Goal: Information Seeking & Learning: Get advice/opinions

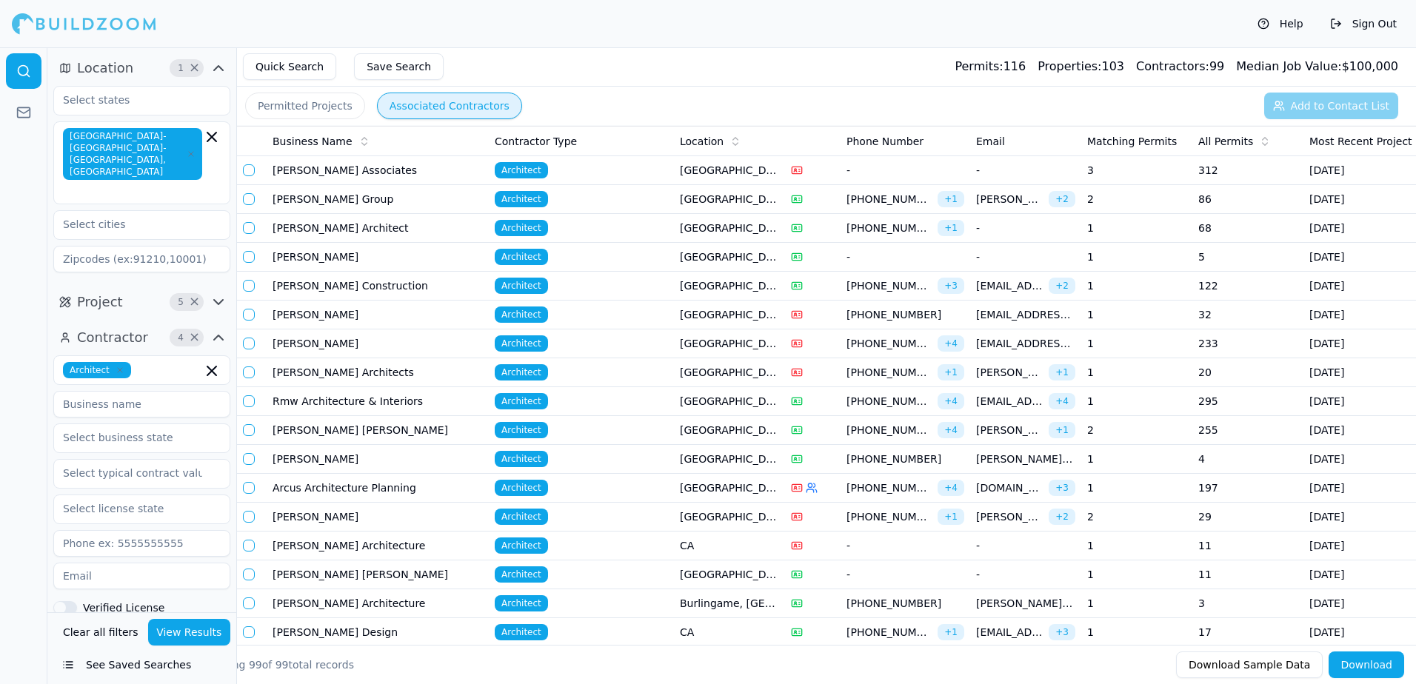
click at [296, 100] on button "Permitted Projects" at bounding box center [305, 106] width 120 height 27
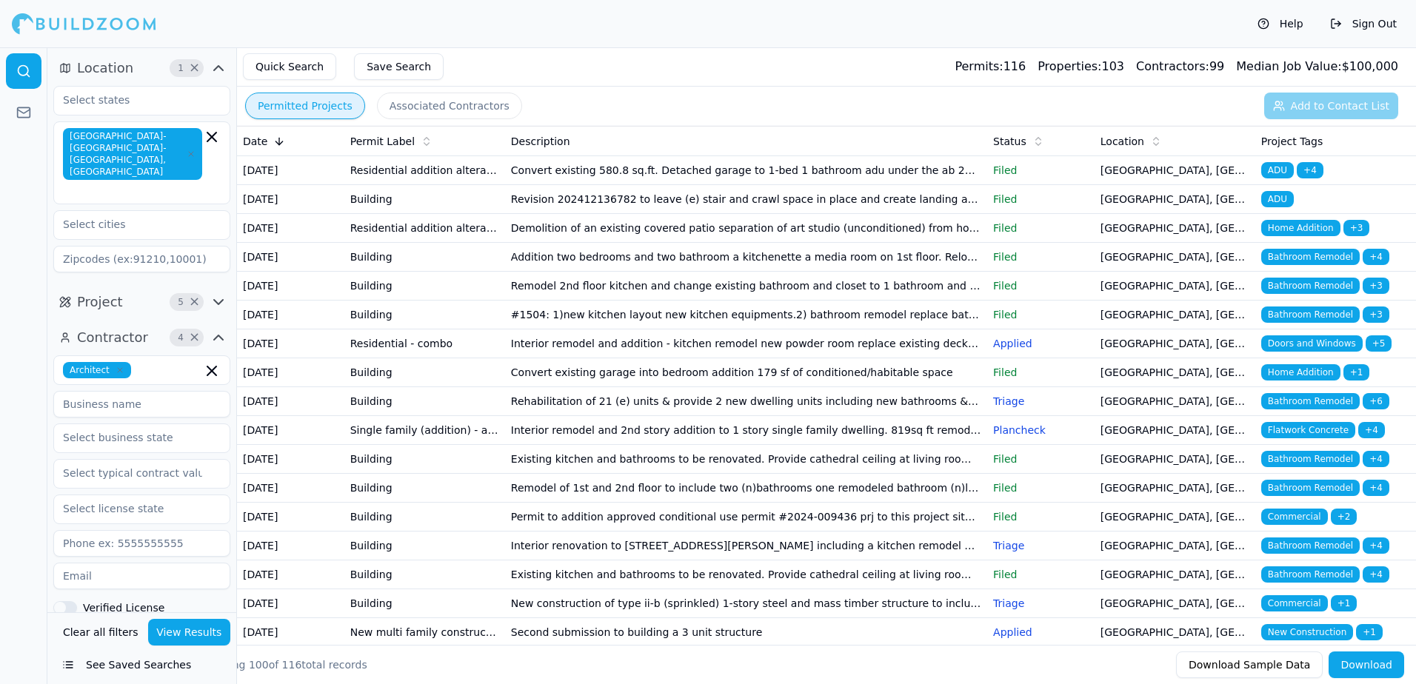
click at [1315, 410] on span "Bathroom Remodel" at bounding box center [1310, 401] width 98 height 16
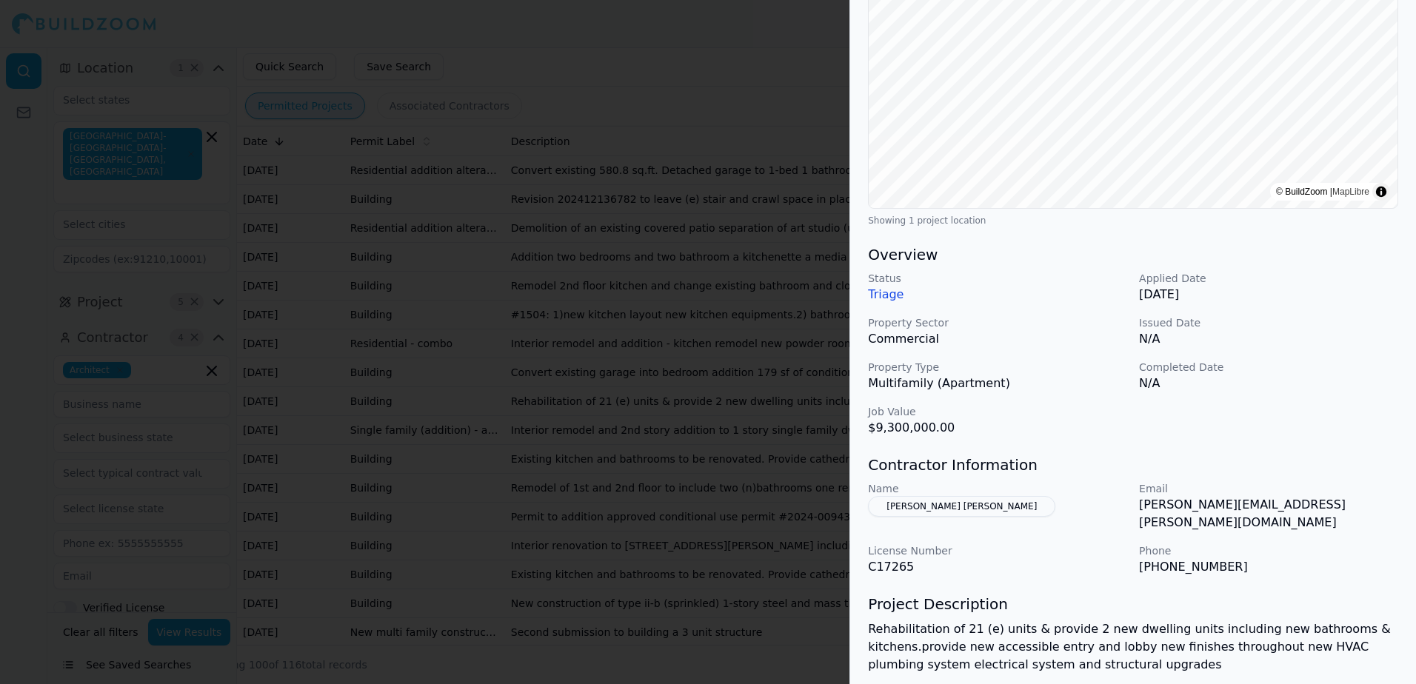
scroll to position [335, 0]
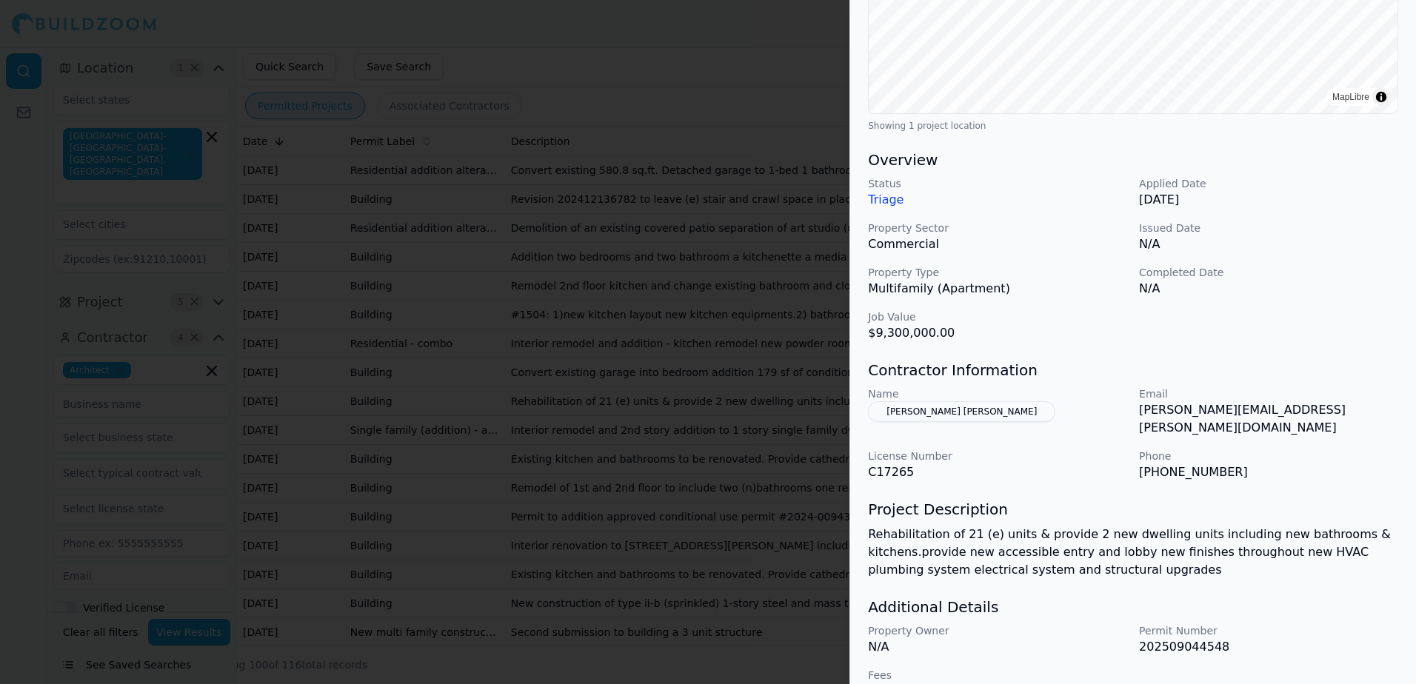
click at [749, 39] on div at bounding box center [708, 342] width 1416 height 684
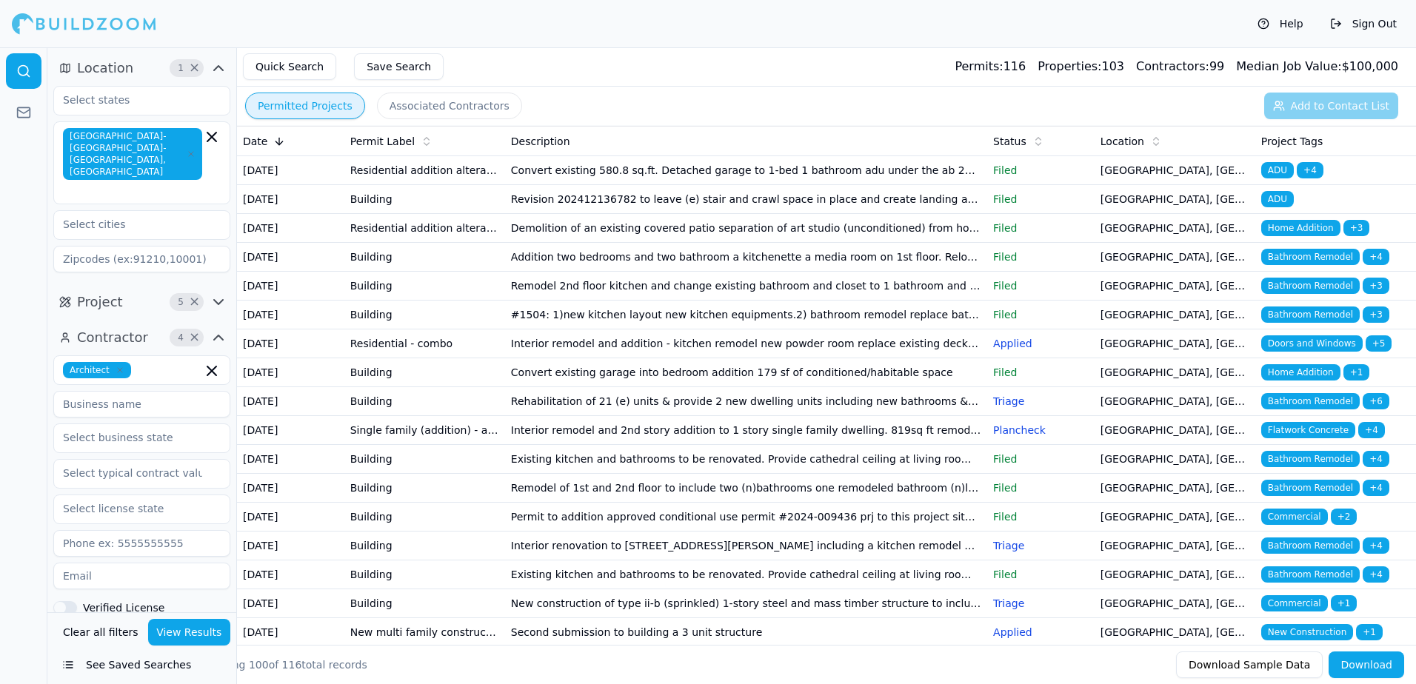
click at [1303, 381] on span "Home Addition" at bounding box center [1300, 372] width 79 height 16
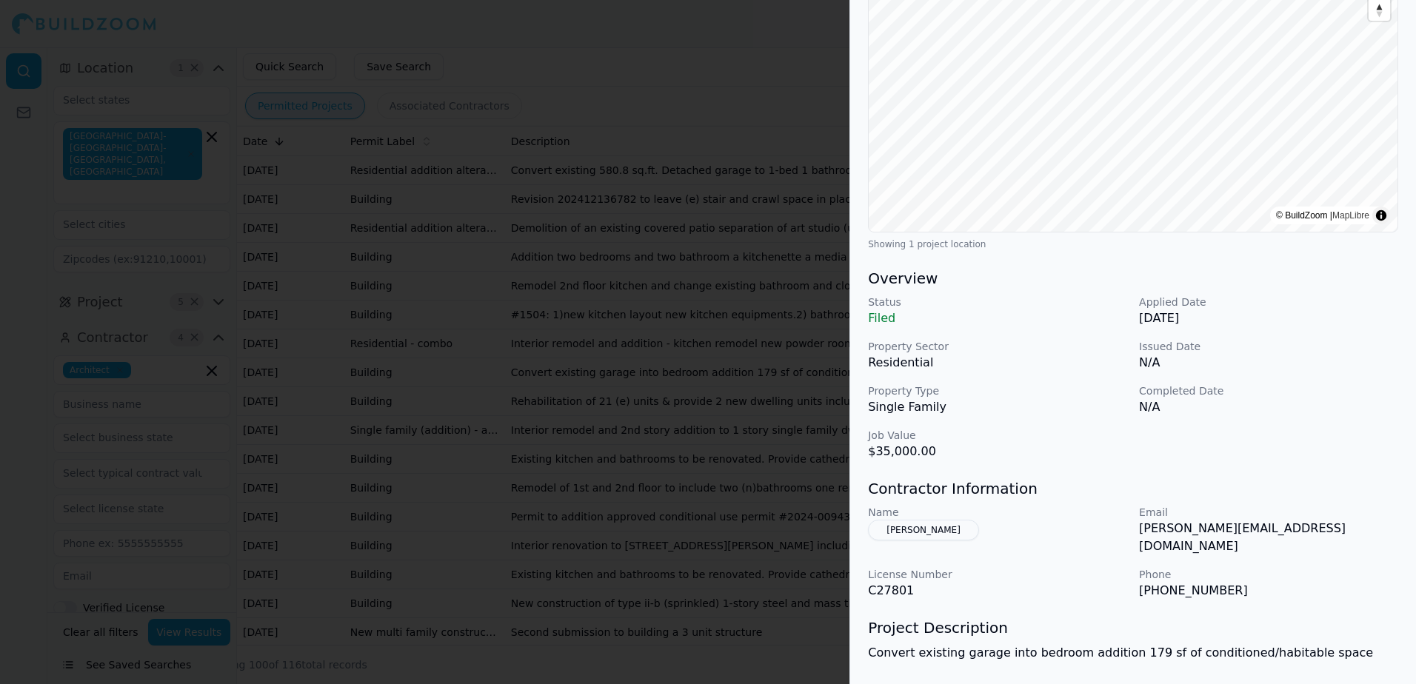
scroll to position [222, 0]
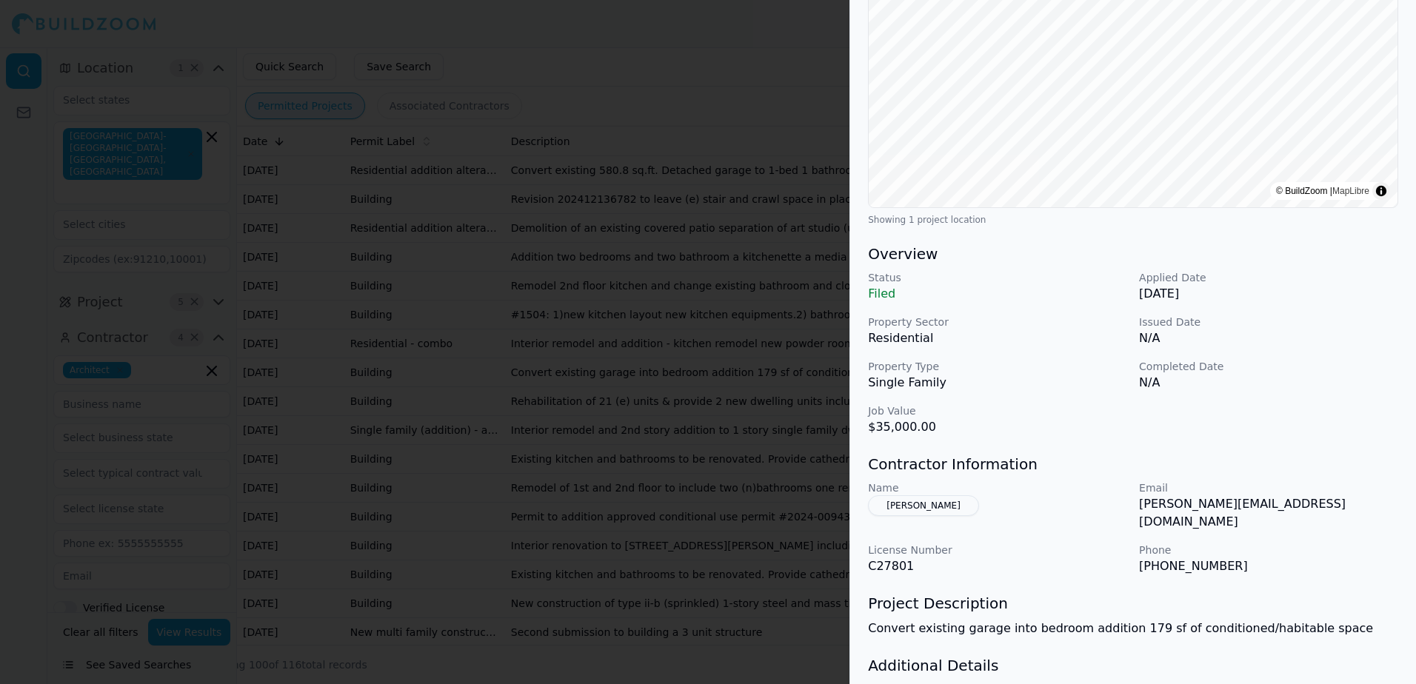
click at [931, 502] on button "[PERSON_NAME]" at bounding box center [923, 505] width 111 height 21
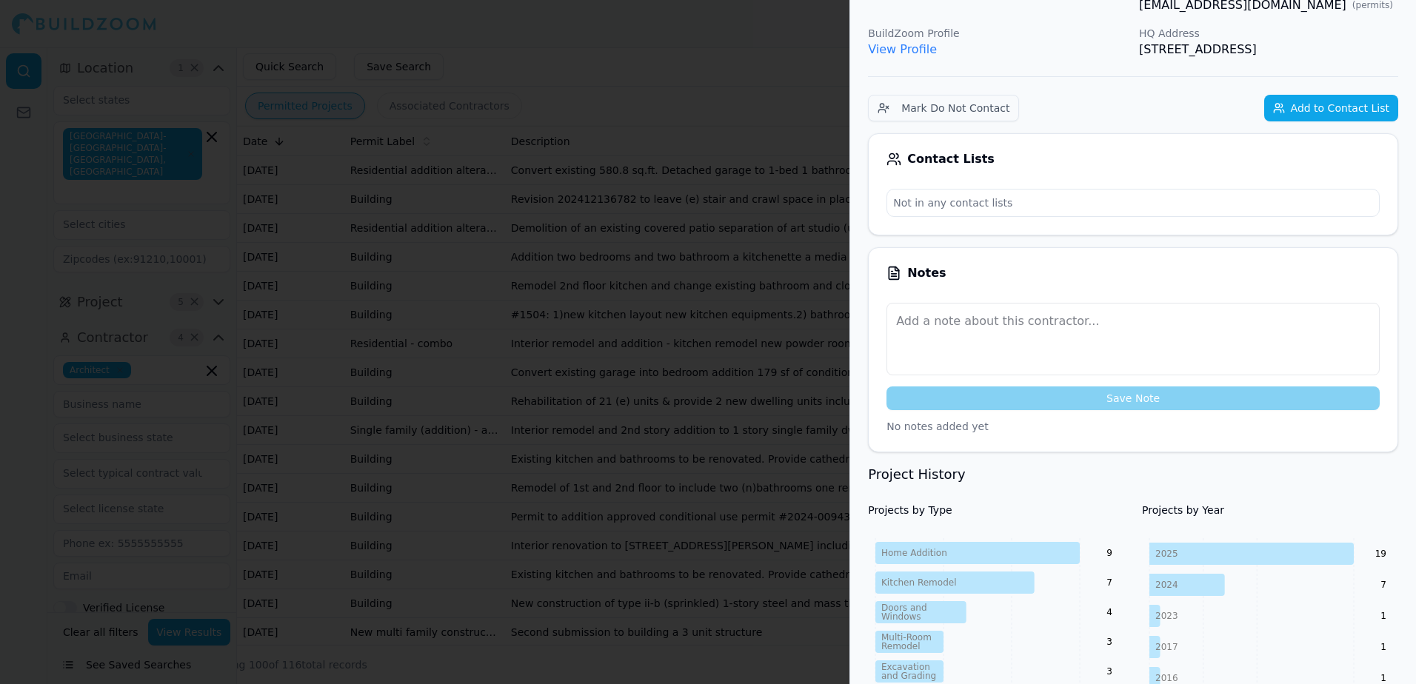
scroll to position [0, 0]
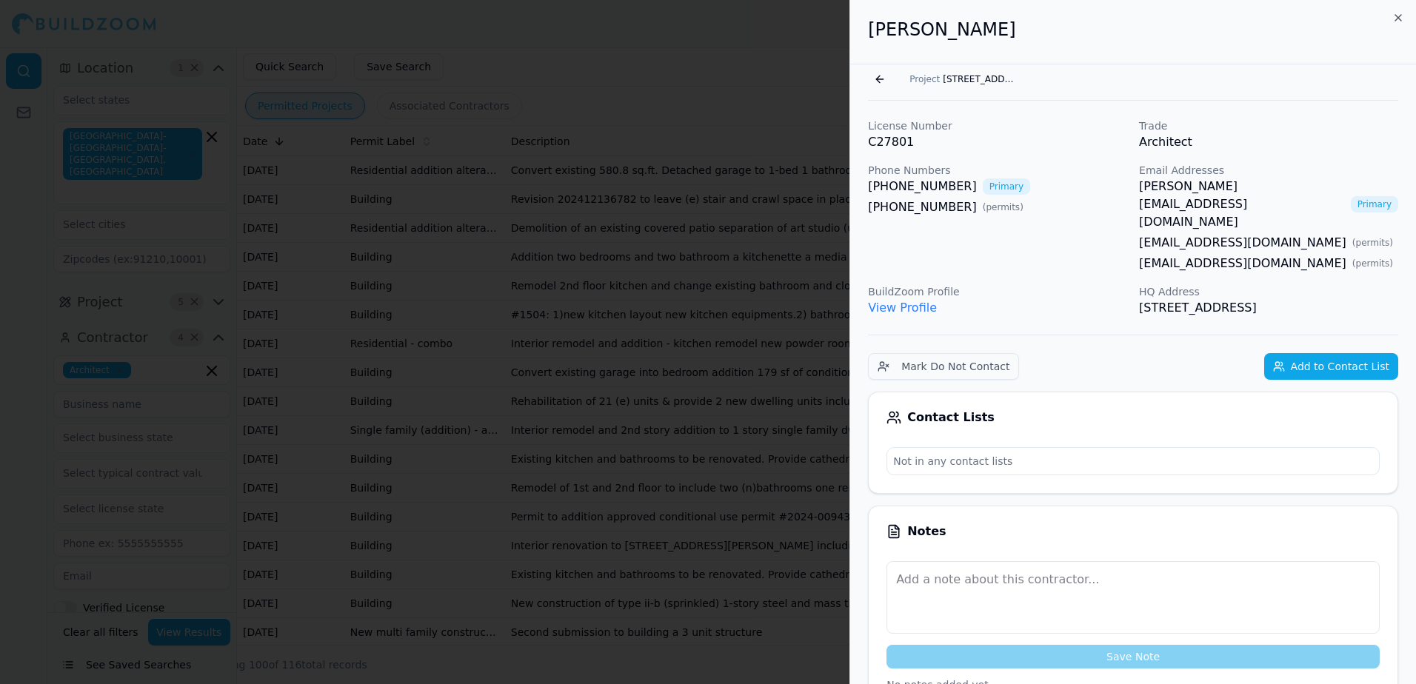
click at [890, 301] on link "View Profile" at bounding box center [902, 308] width 69 height 14
click at [878, 81] on button "Go back" at bounding box center [880, 79] width 24 height 24
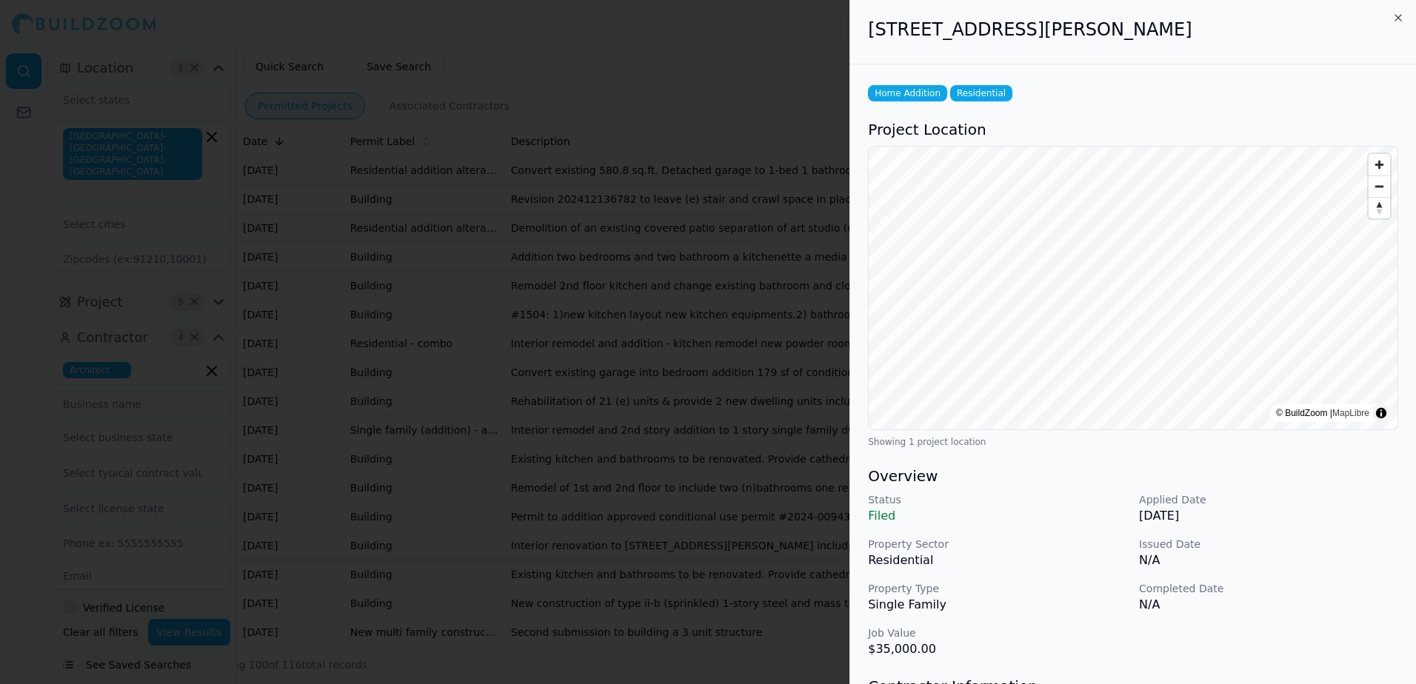
click at [803, 73] on div at bounding box center [708, 342] width 1416 height 684
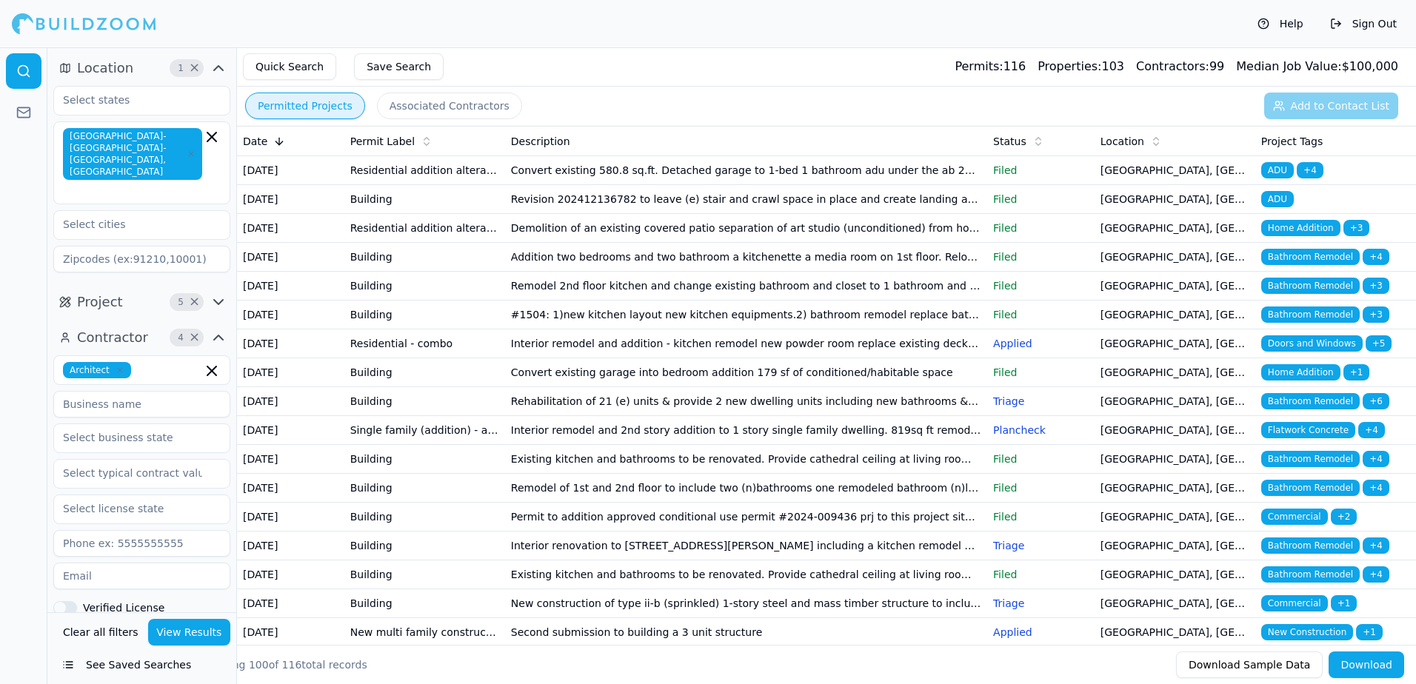
click at [1304, 381] on span "Home Addition" at bounding box center [1300, 372] width 79 height 16
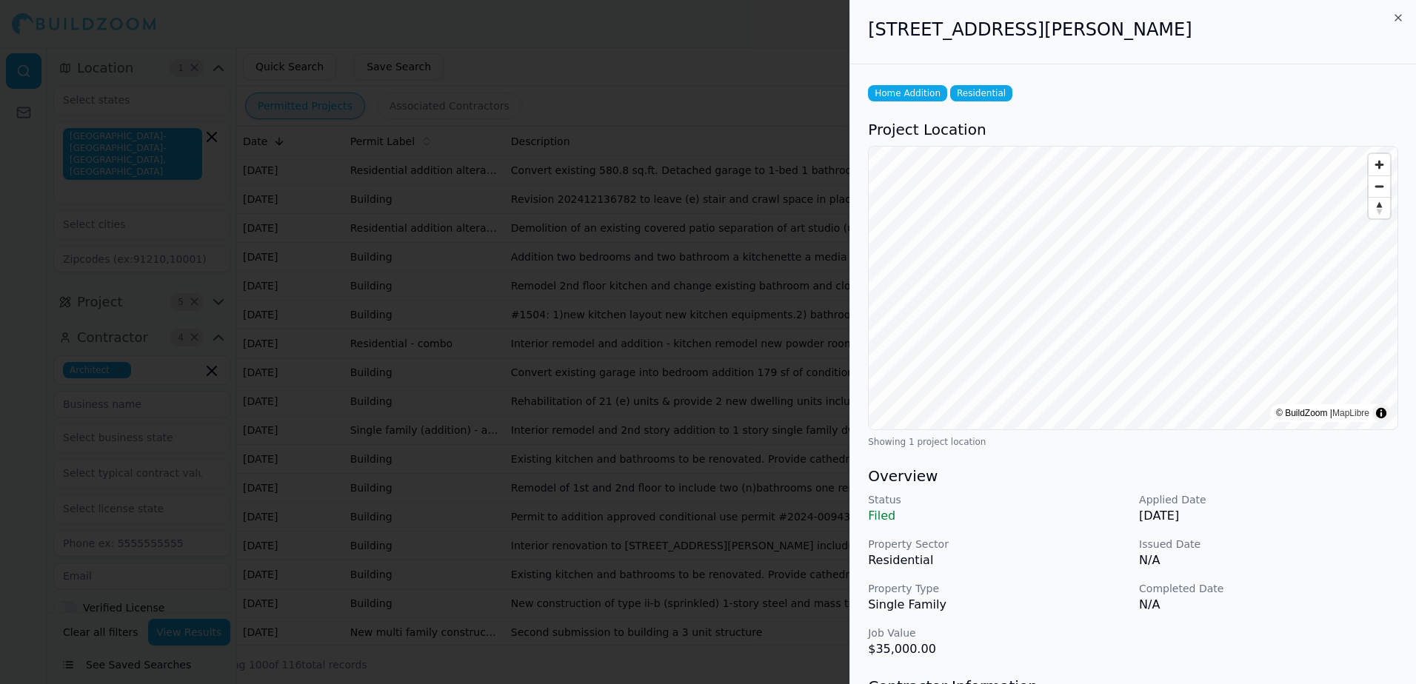
scroll to position [74, 0]
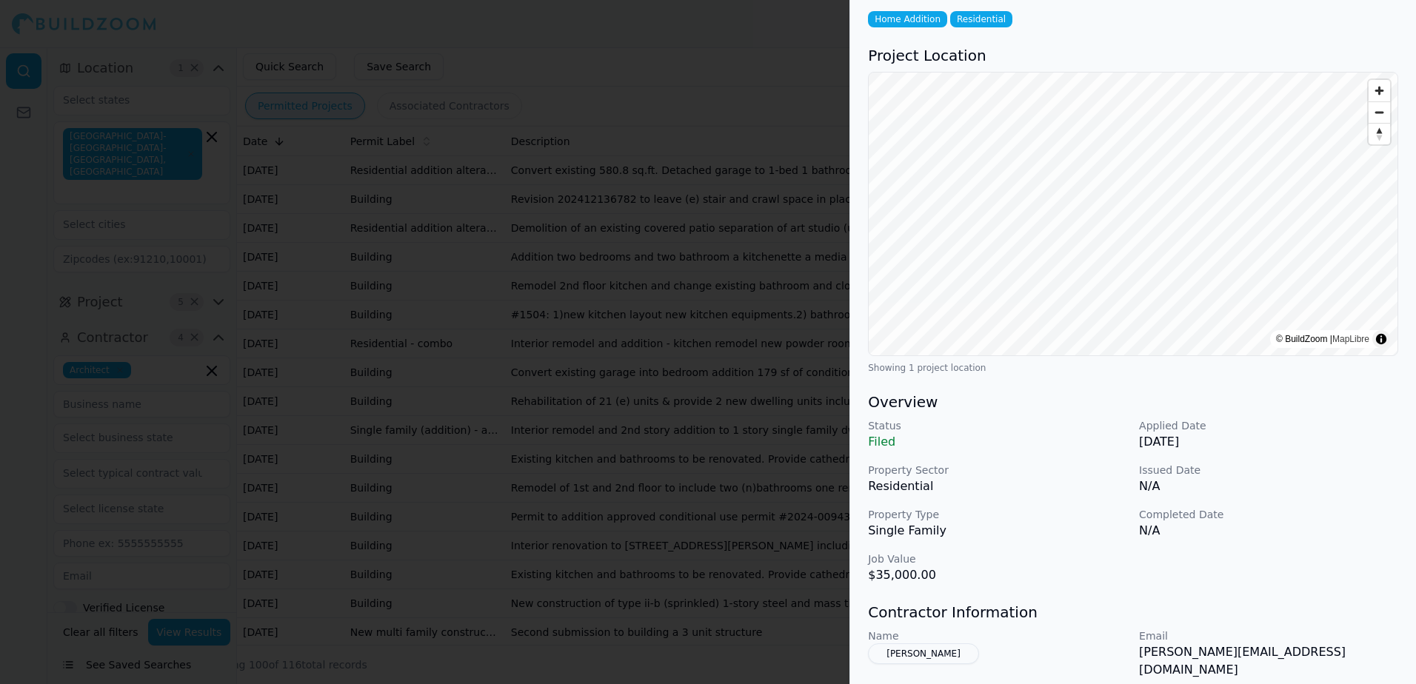
click at [926, 651] on button "[PERSON_NAME]" at bounding box center [923, 654] width 111 height 21
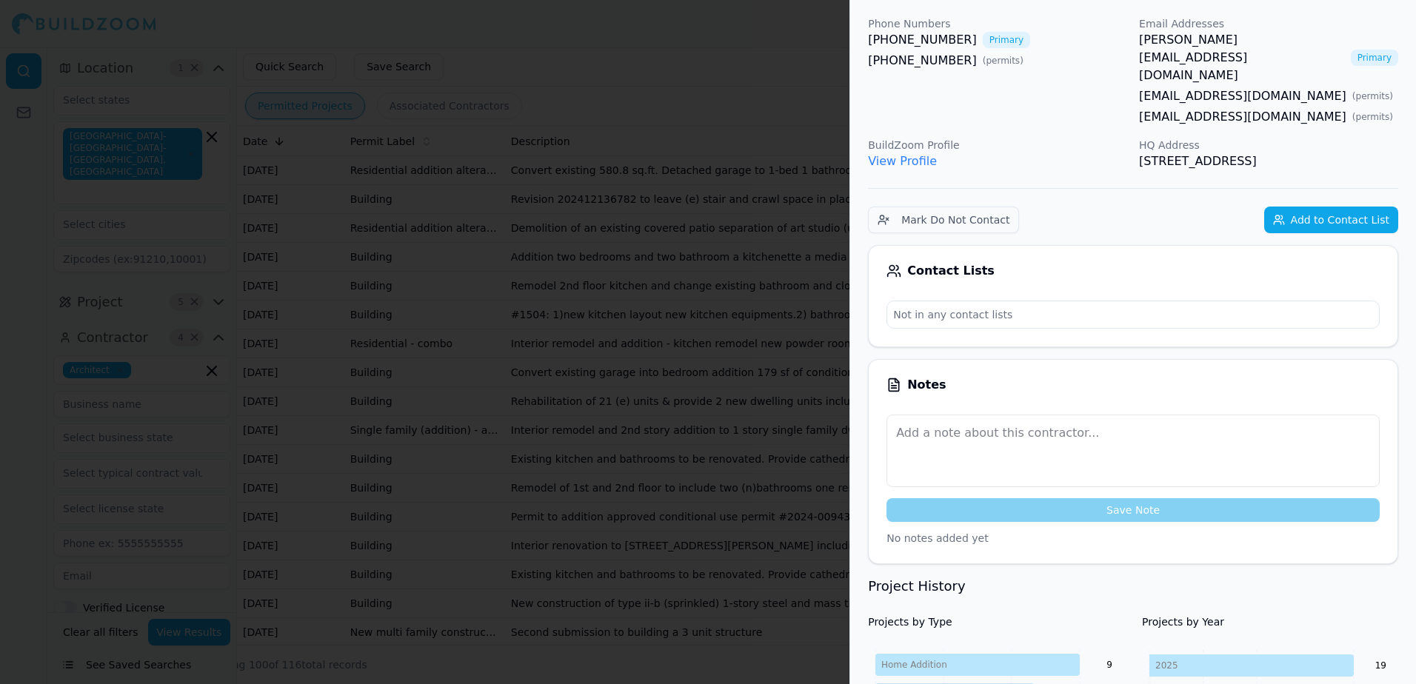
click at [824, 81] on div at bounding box center [708, 342] width 1416 height 684
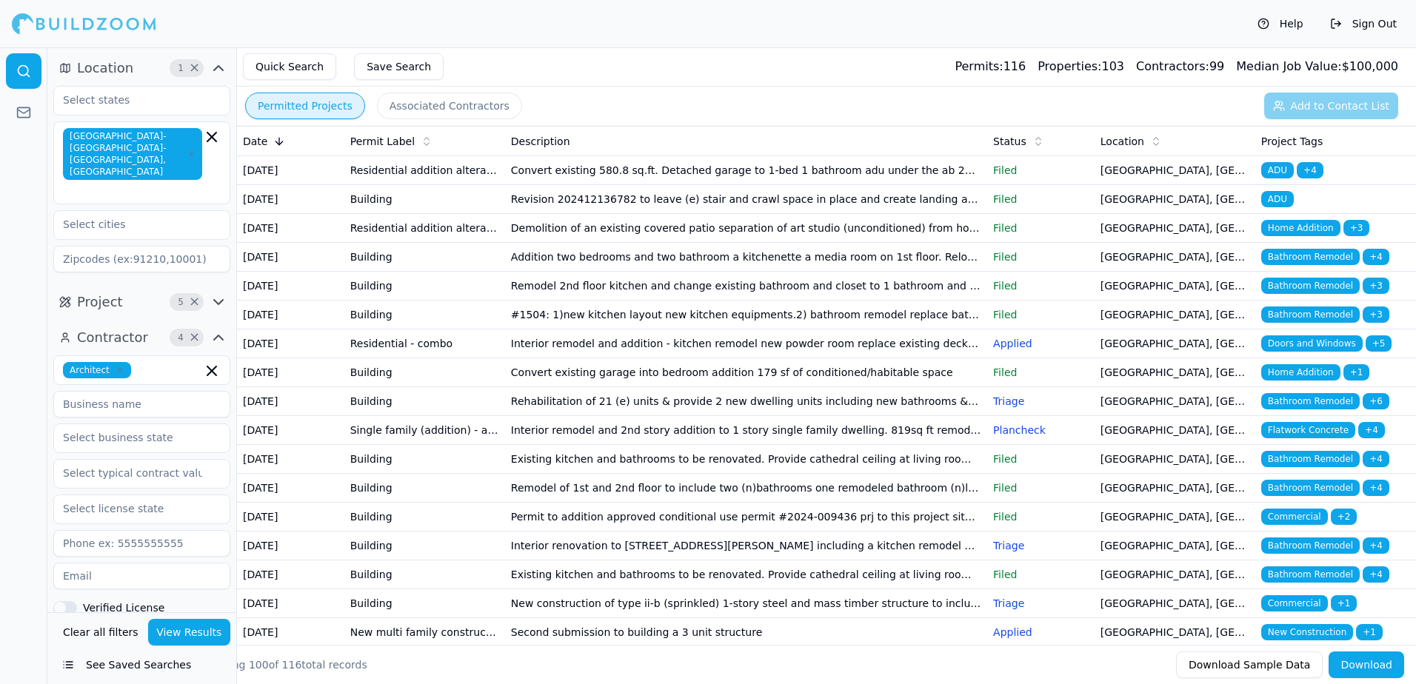
click at [1300, 381] on span "Home Addition" at bounding box center [1300, 372] width 79 height 16
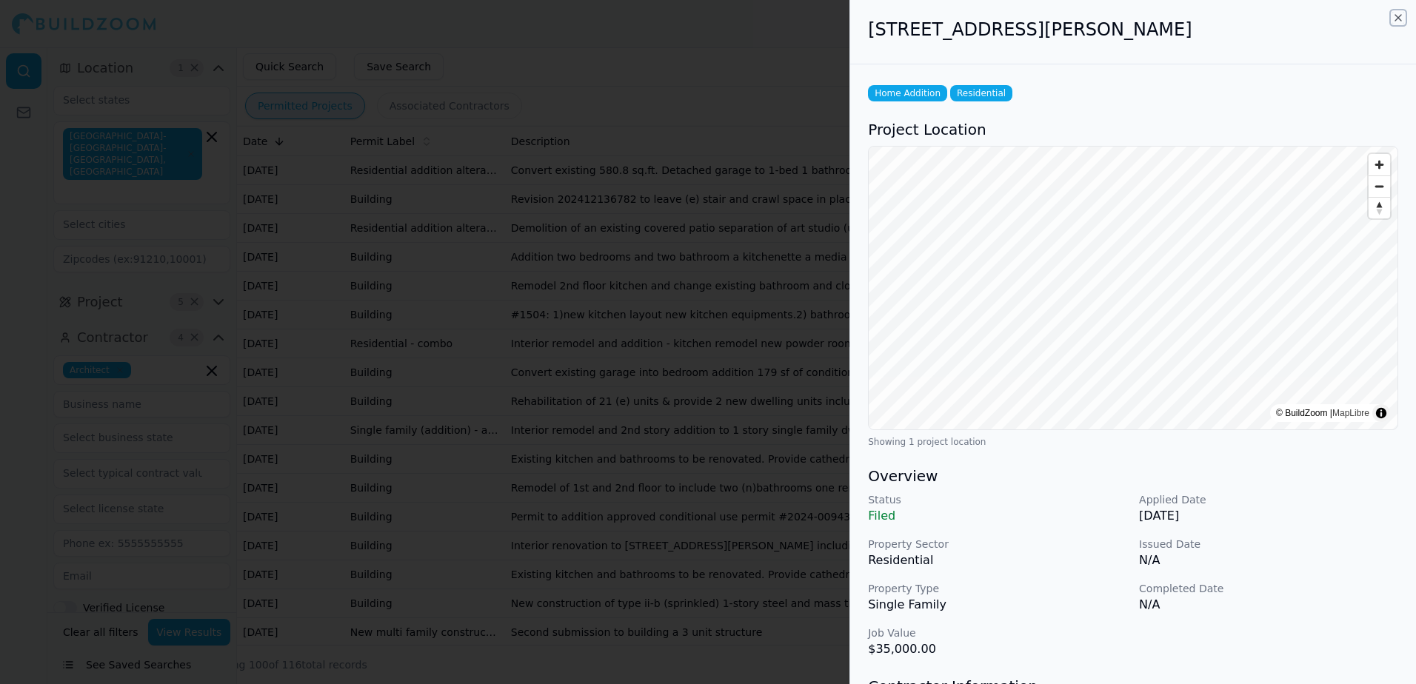
click at [1398, 17] on icon "button" at bounding box center [1398, 18] width 12 height 12
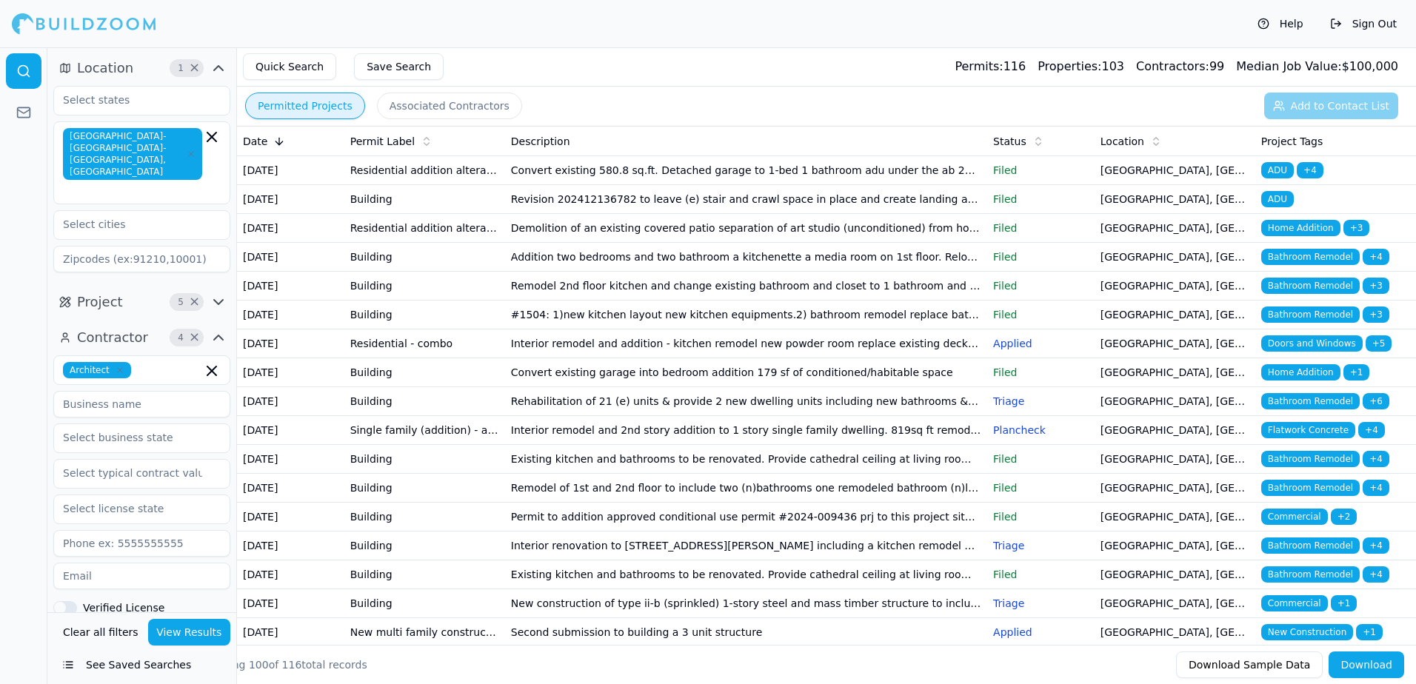
click at [1320, 323] on span "Bathroom Remodel" at bounding box center [1310, 315] width 98 height 16
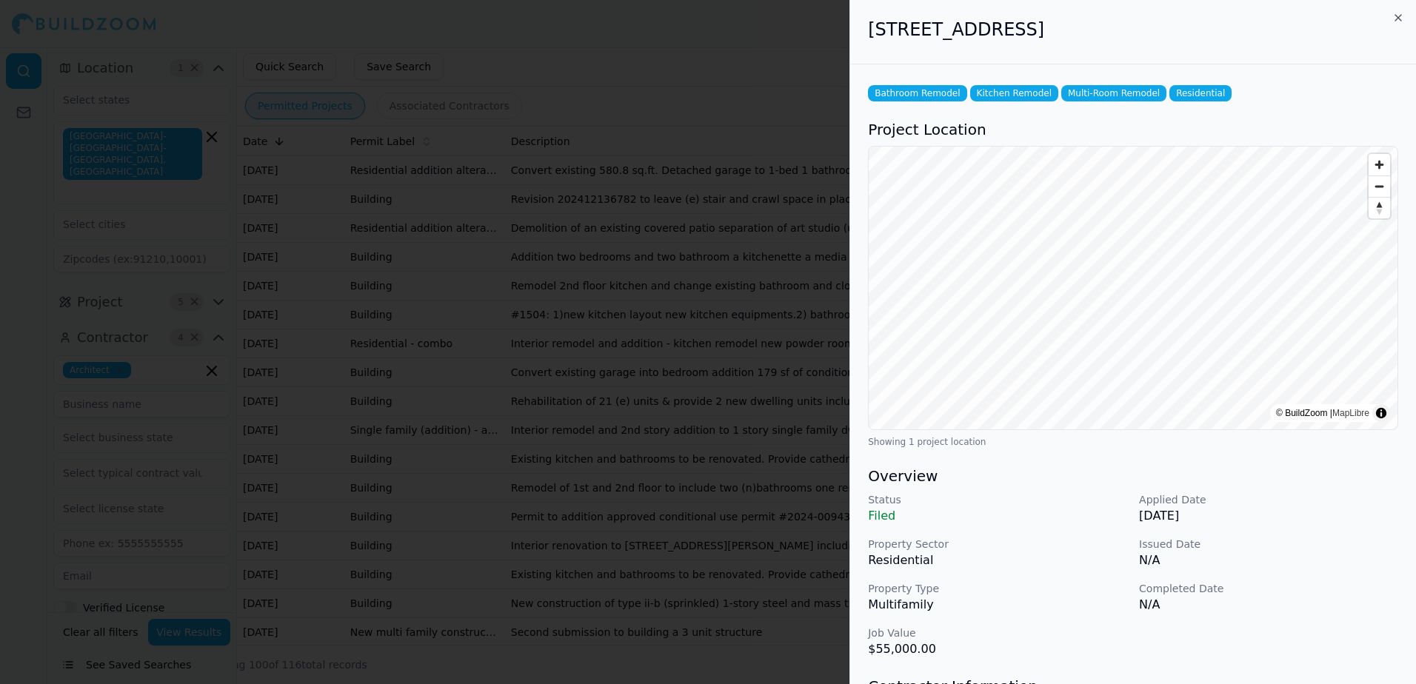
click at [651, 66] on div at bounding box center [708, 342] width 1416 height 684
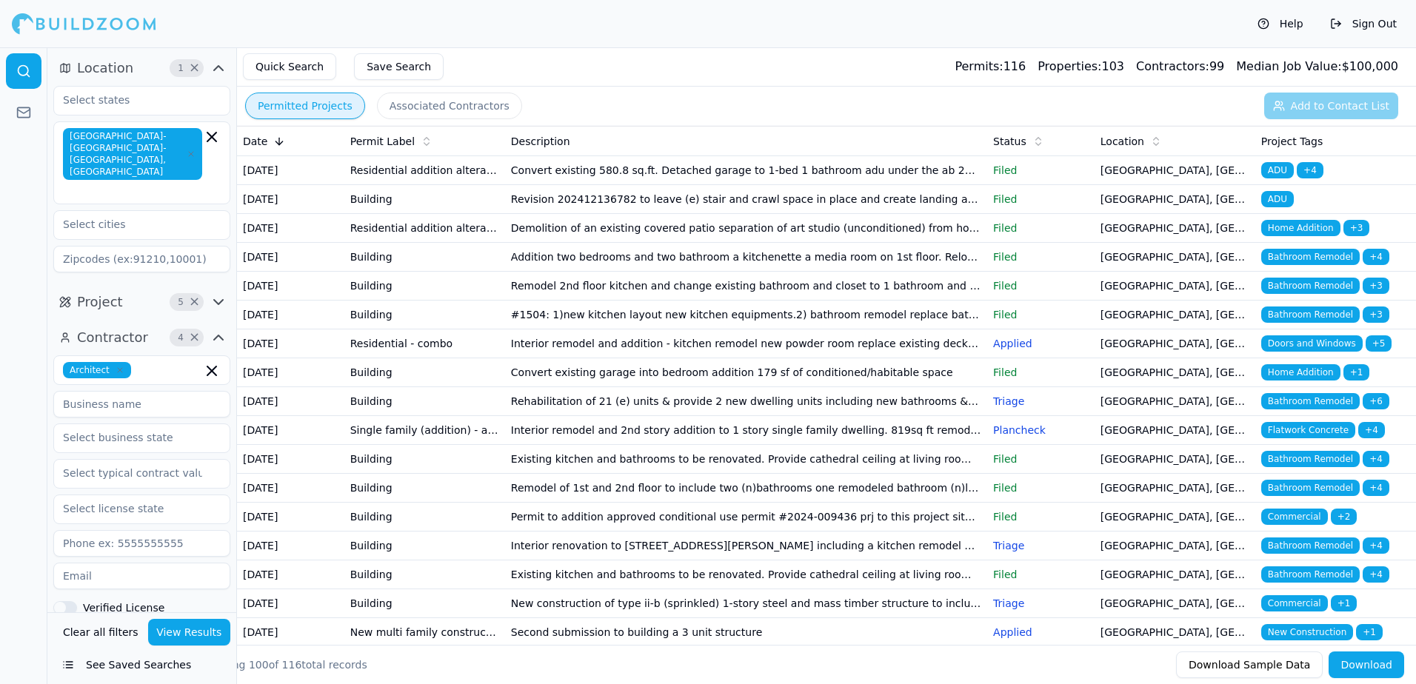
click at [1313, 323] on span "Bathroom Remodel" at bounding box center [1310, 315] width 98 height 16
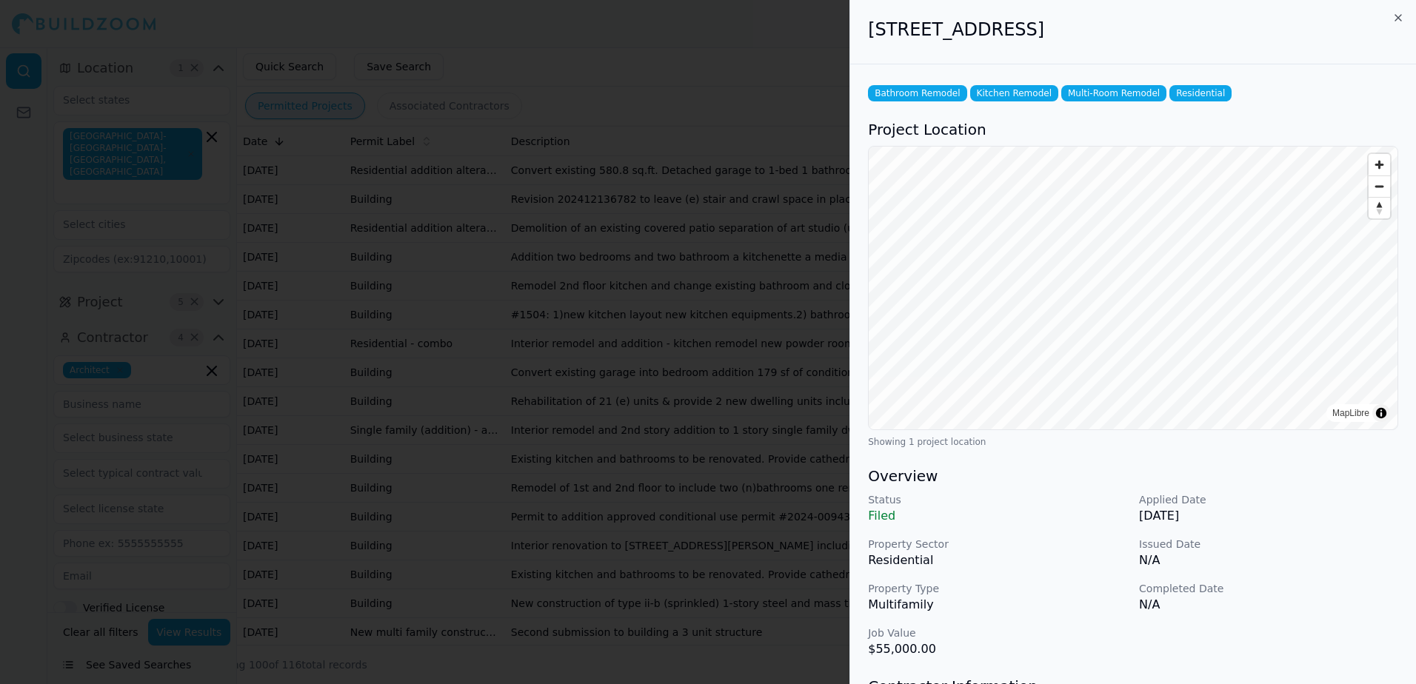
click at [816, 61] on div at bounding box center [708, 342] width 1416 height 684
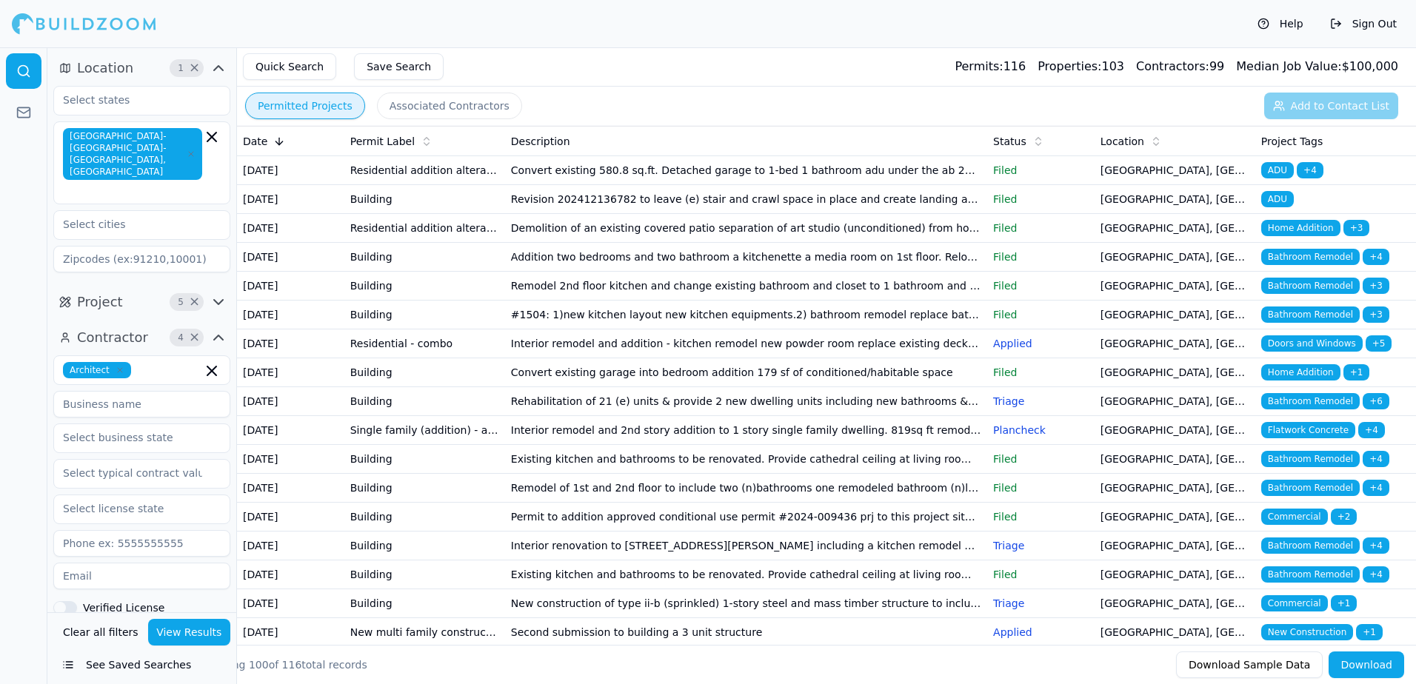
click at [1301, 323] on span "Bathroom Remodel" at bounding box center [1310, 315] width 98 height 16
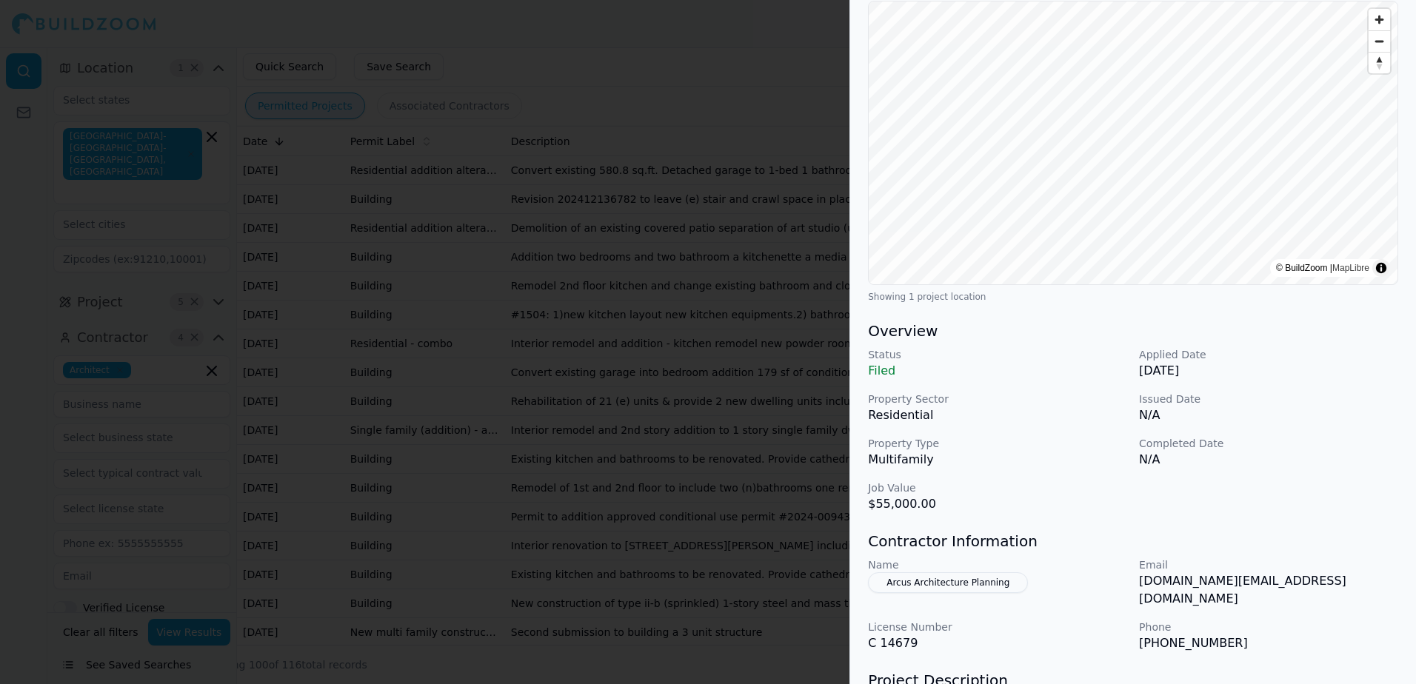
scroll to position [222, 0]
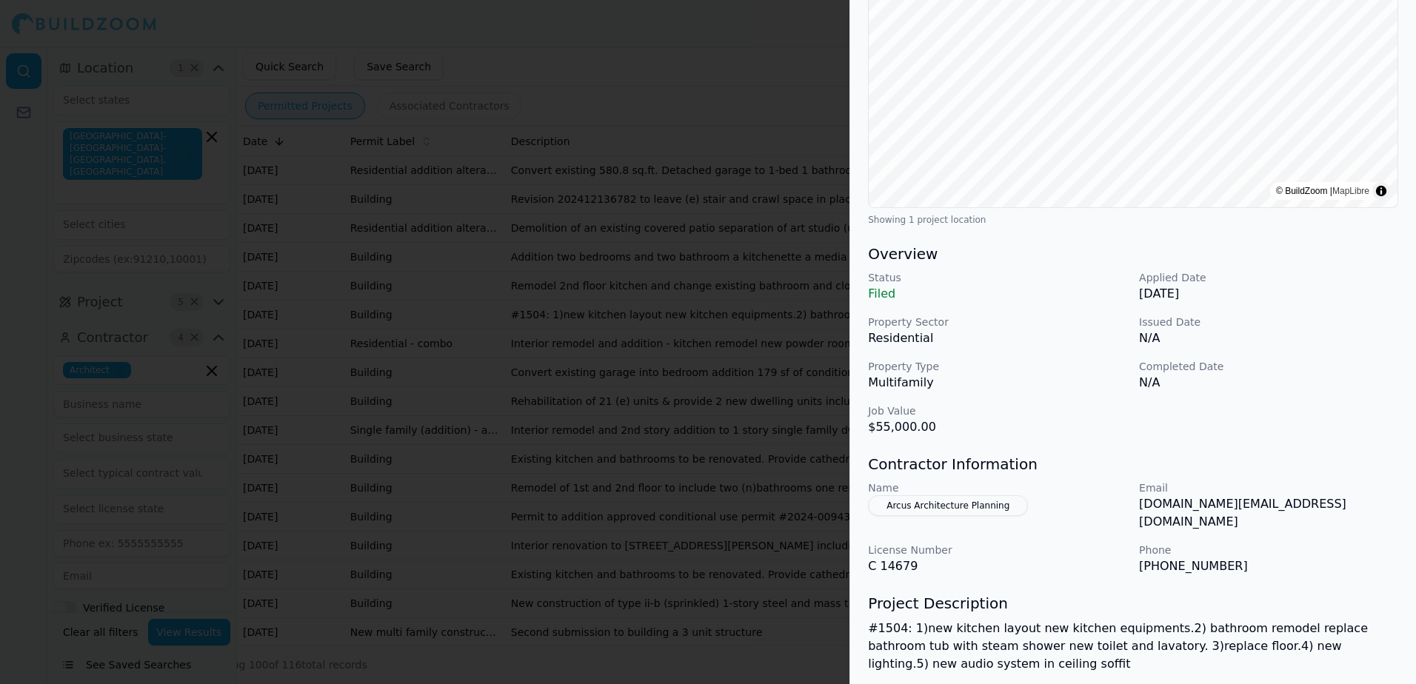
click at [920, 504] on button "Arcus Architecture Planning" at bounding box center [948, 505] width 160 height 21
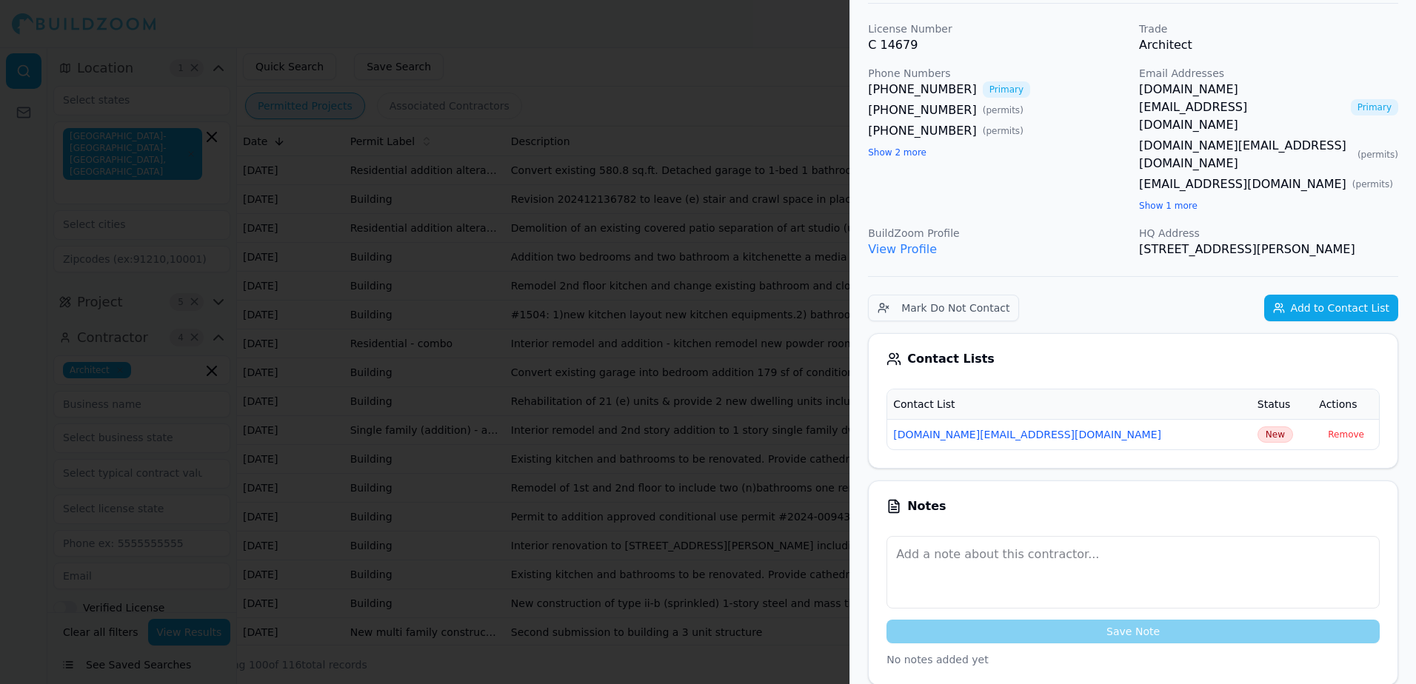
scroll to position [0, 0]
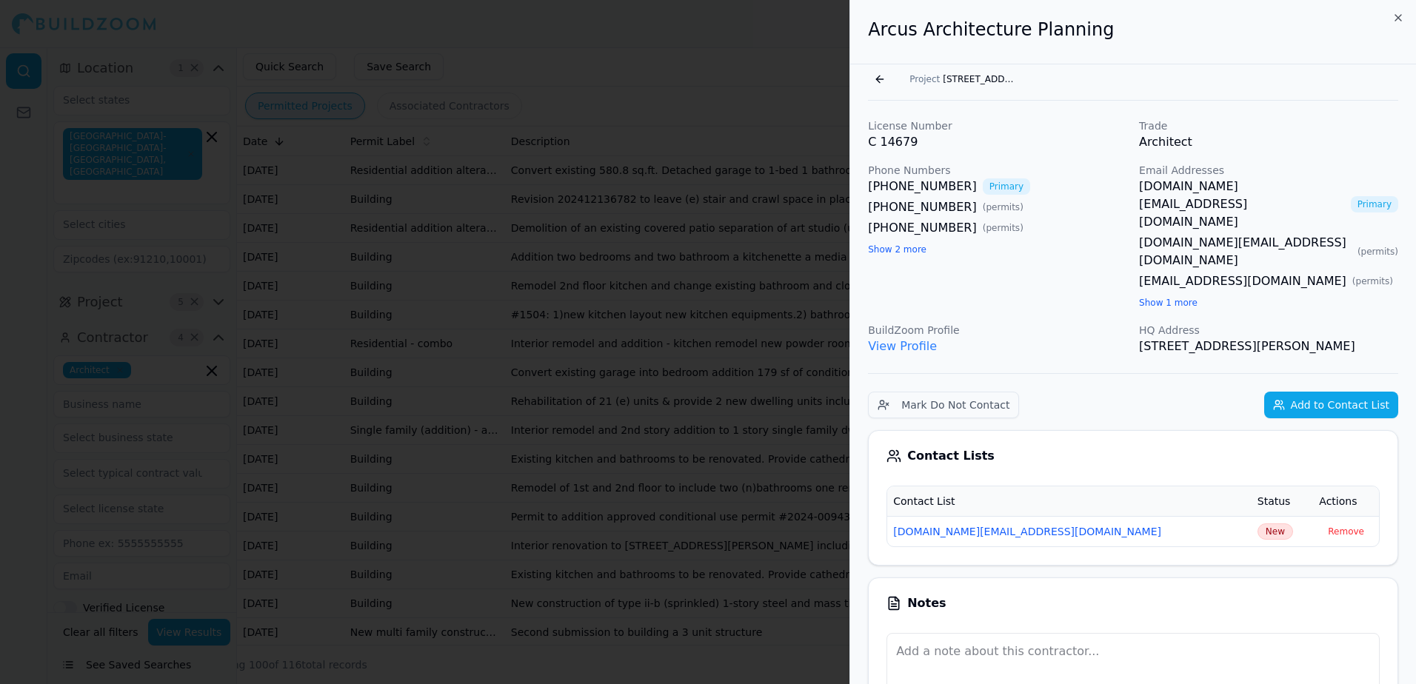
click at [913, 339] on link "View Profile" at bounding box center [902, 346] width 69 height 14
click at [1403, 17] on icon "button" at bounding box center [1398, 18] width 12 height 12
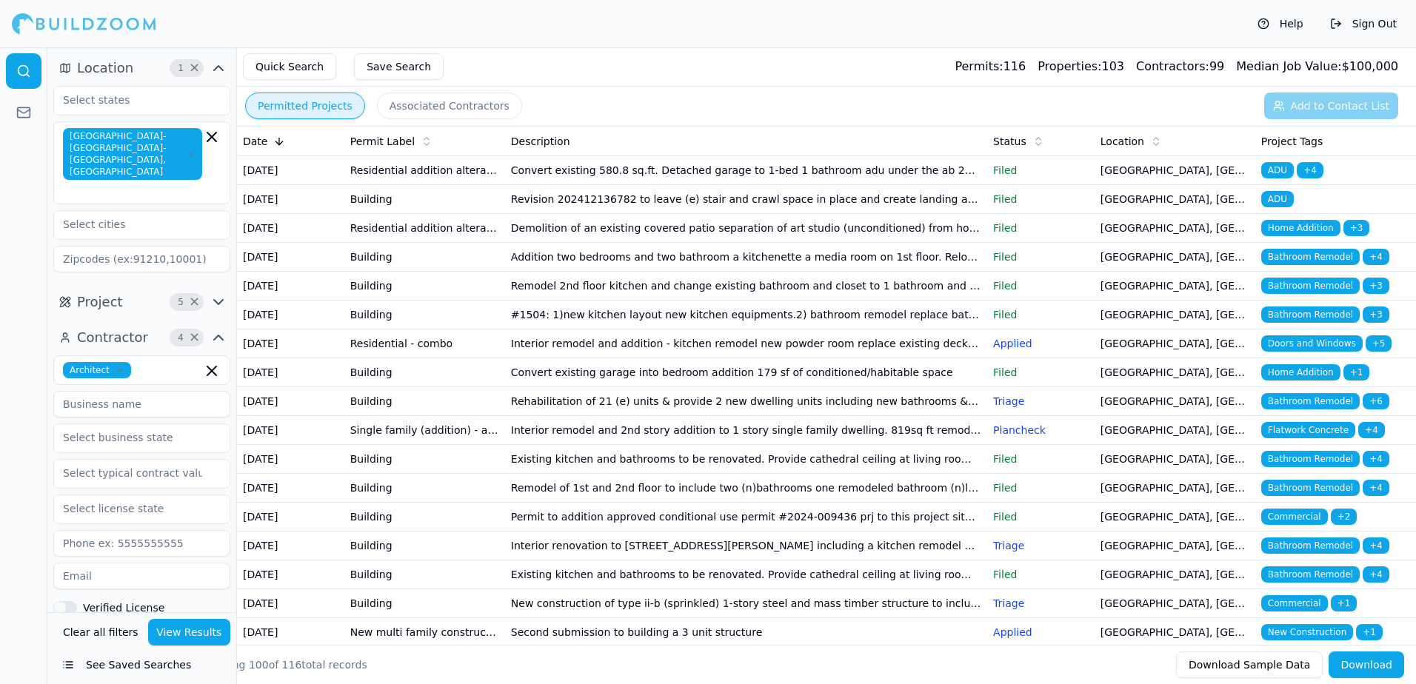
click at [1304, 323] on span "Bathroom Remodel" at bounding box center [1310, 315] width 98 height 16
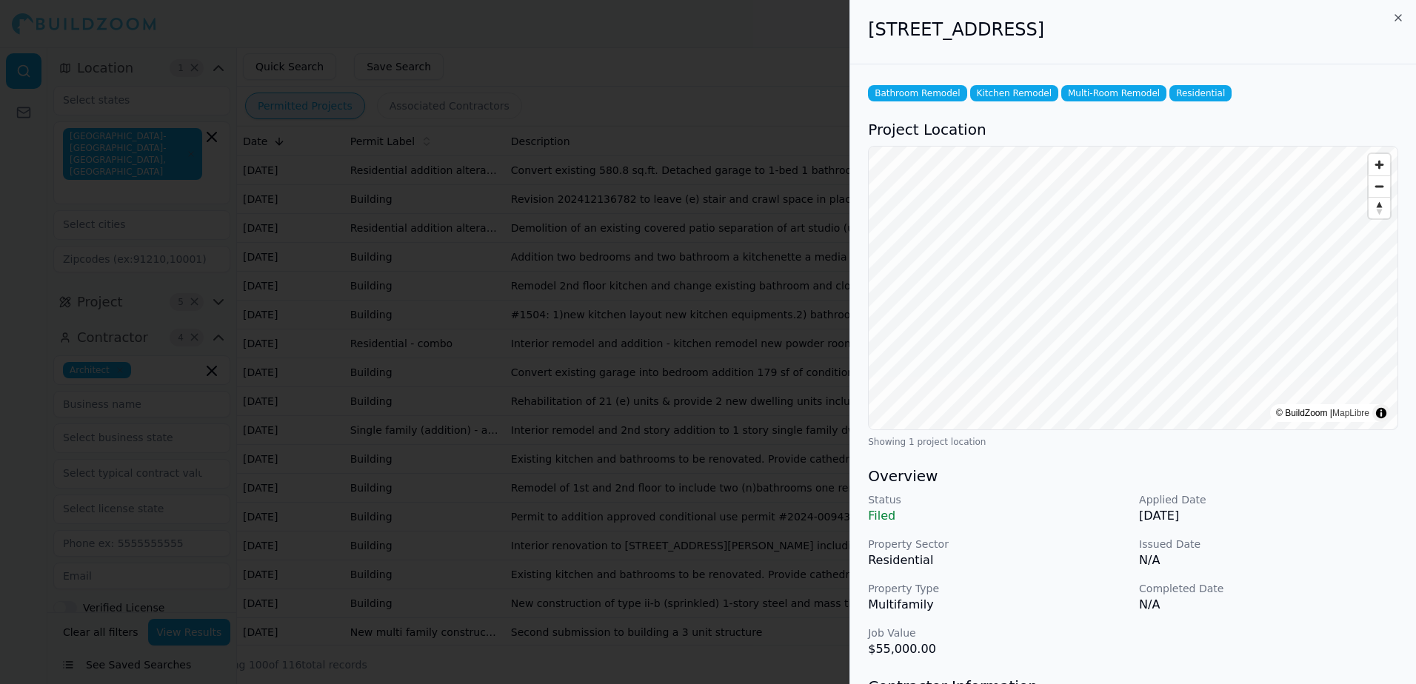
click at [801, 51] on div at bounding box center [708, 342] width 1416 height 684
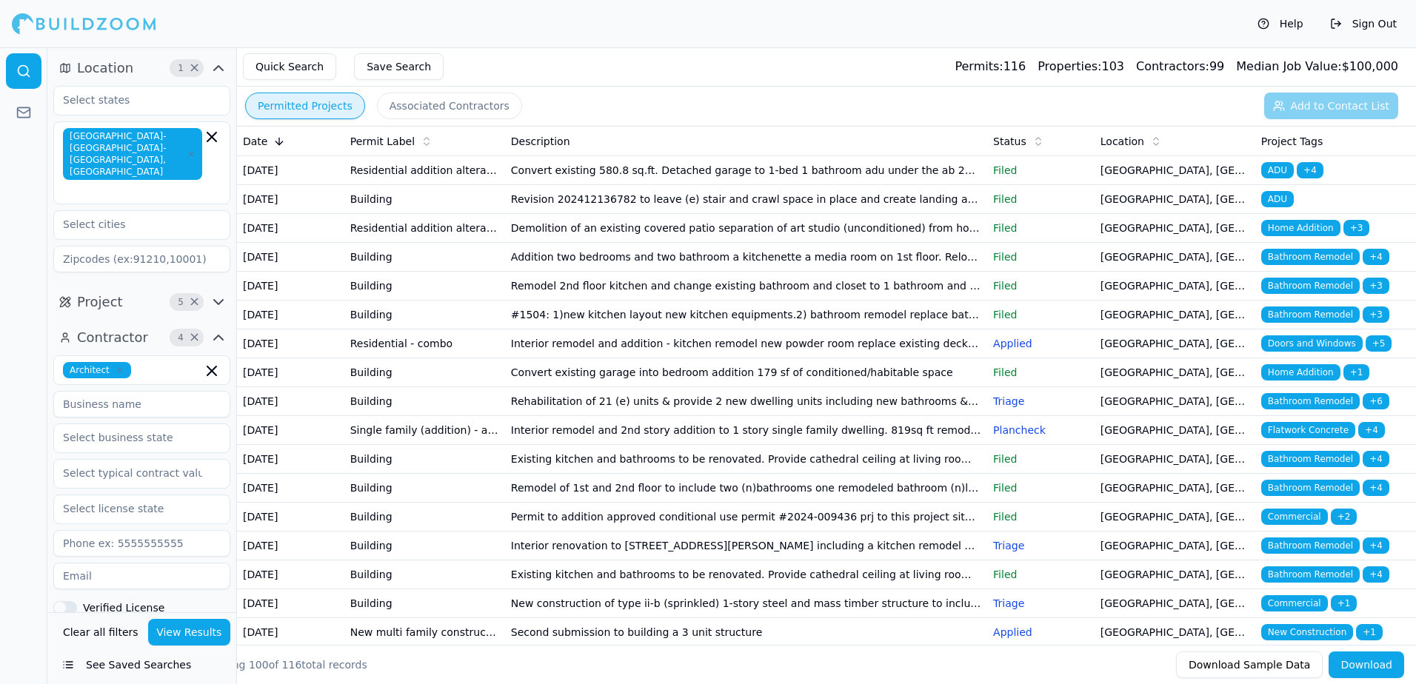
click at [1317, 294] on span "Bathroom Remodel" at bounding box center [1310, 286] width 98 height 16
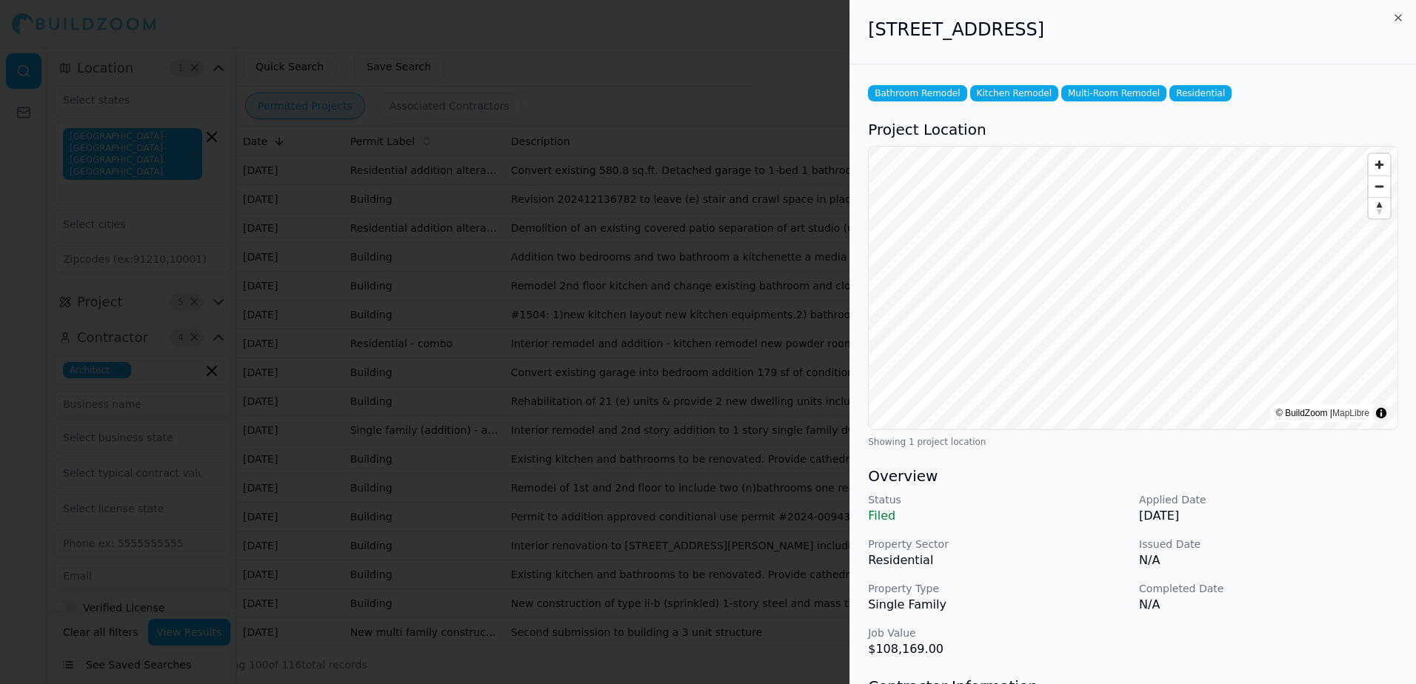
drag, startPoint x: 872, startPoint y: 30, endPoint x: 1188, endPoint y: 50, distance: 316.1
click at [1188, 50] on div "[STREET_ADDRESS]" at bounding box center [1133, 32] width 566 height 64
drag, startPoint x: 1188, startPoint y: 50, endPoint x: 1161, endPoint y: 36, distance: 30.1
copy h2 "[STREET_ADDRESS]"
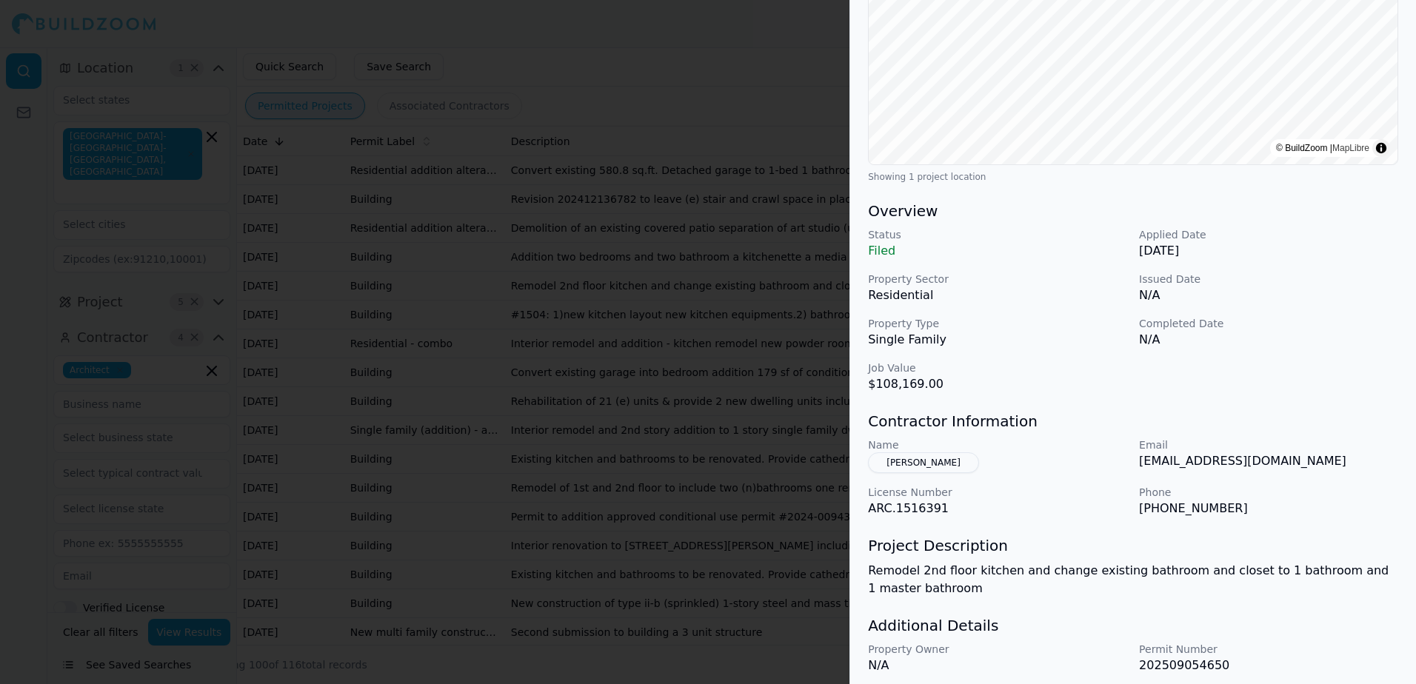
scroll to position [318, 0]
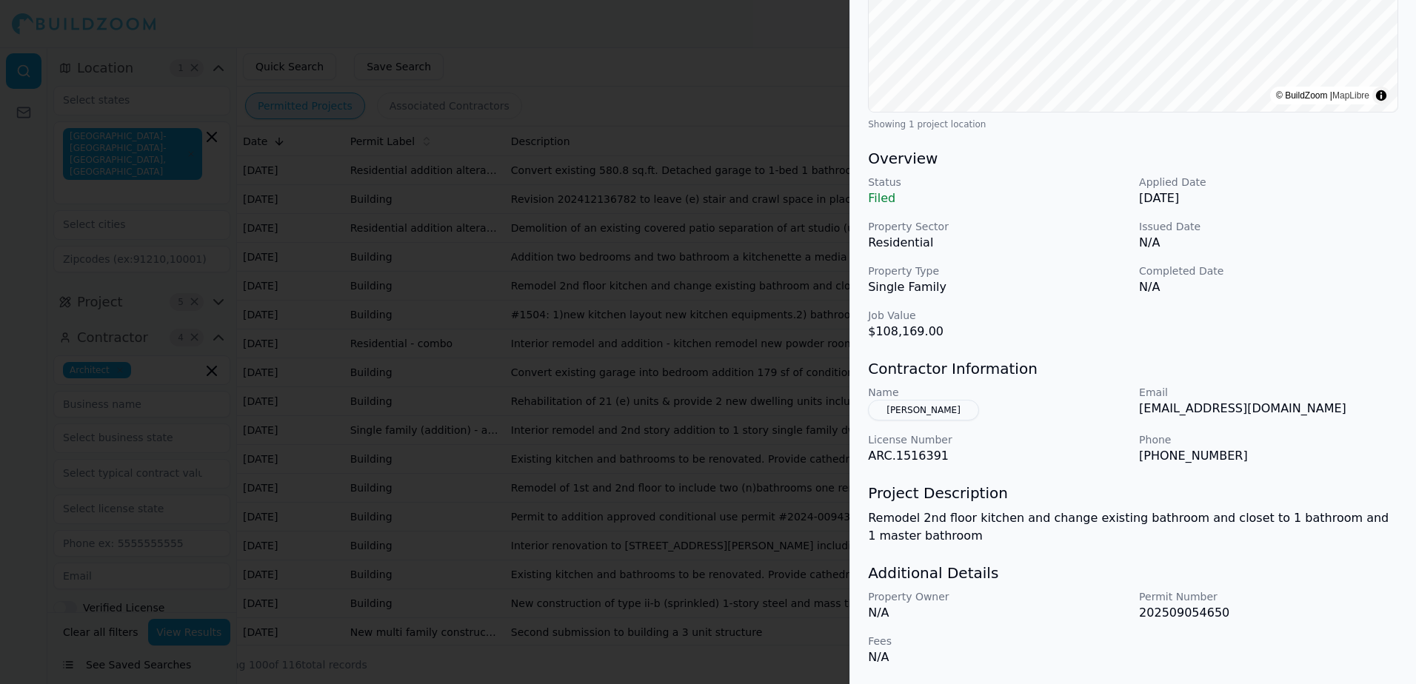
click at [920, 412] on button "[PERSON_NAME]" at bounding box center [923, 410] width 111 height 21
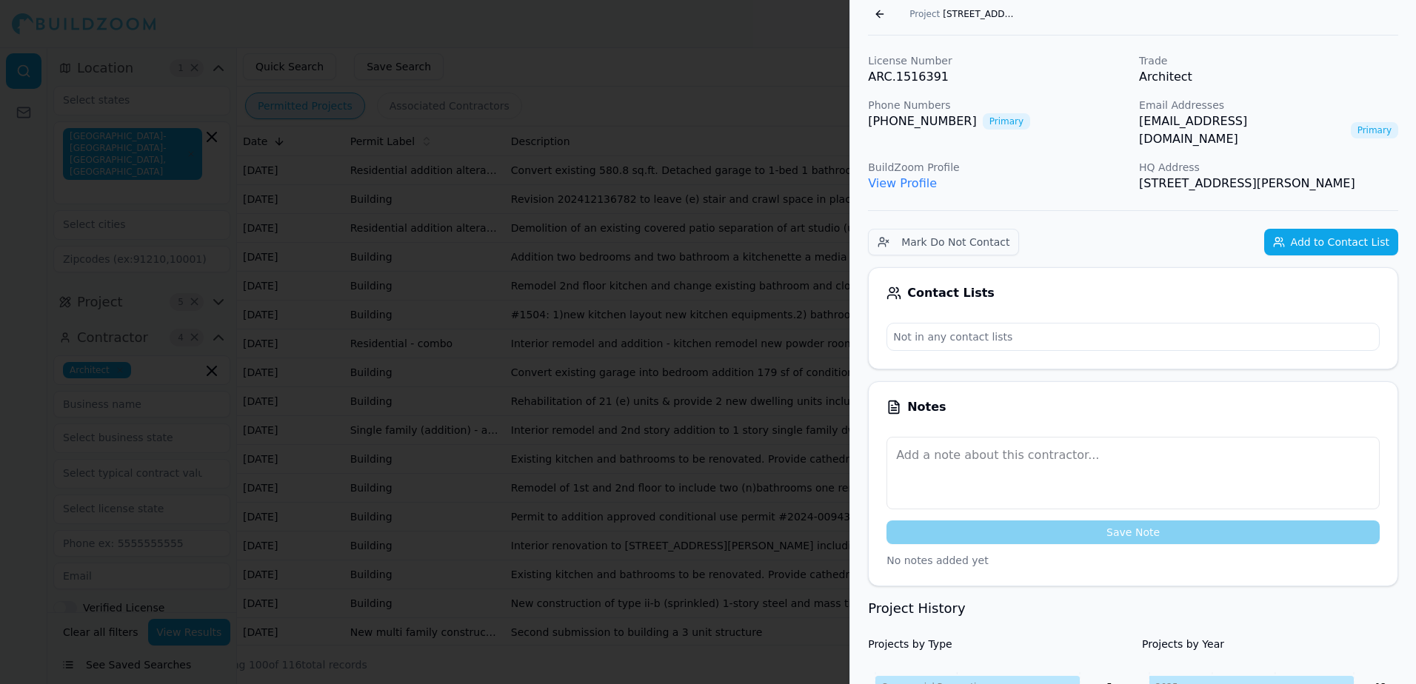
scroll to position [58, 0]
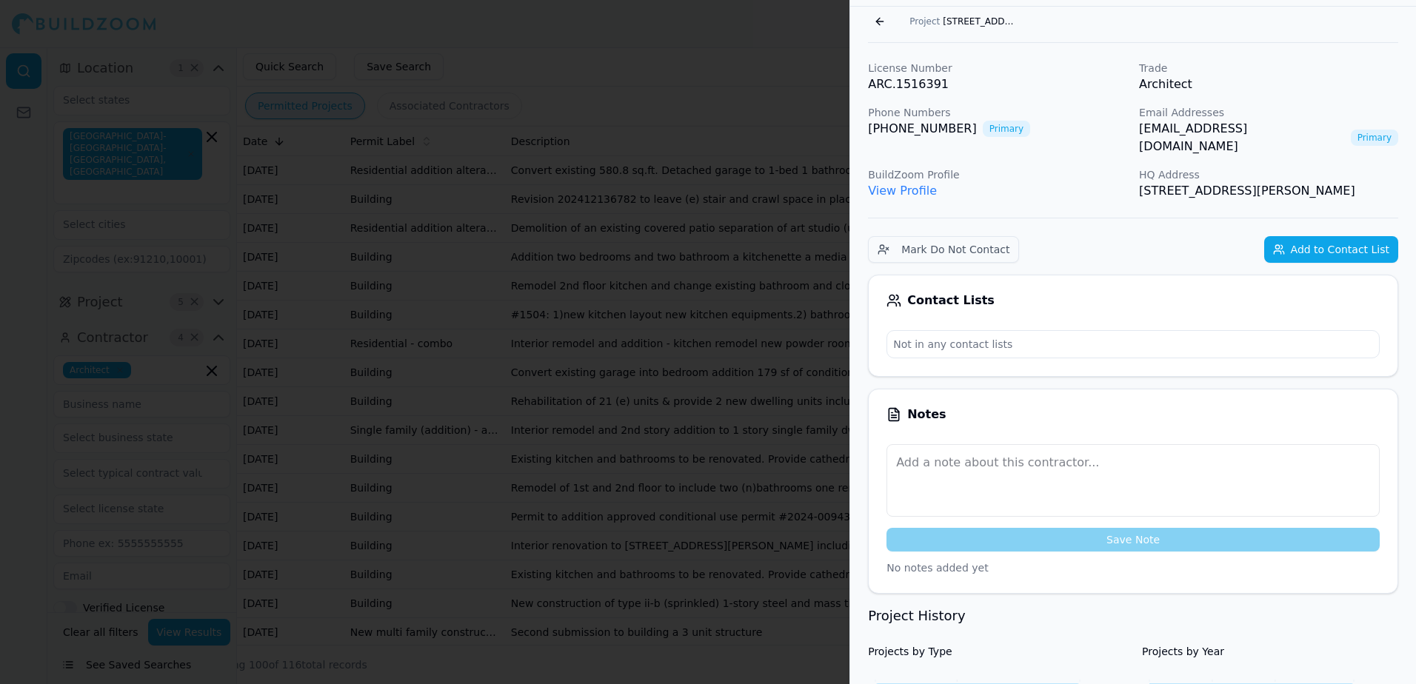
click at [912, 184] on link "View Profile" at bounding box center [902, 191] width 69 height 14
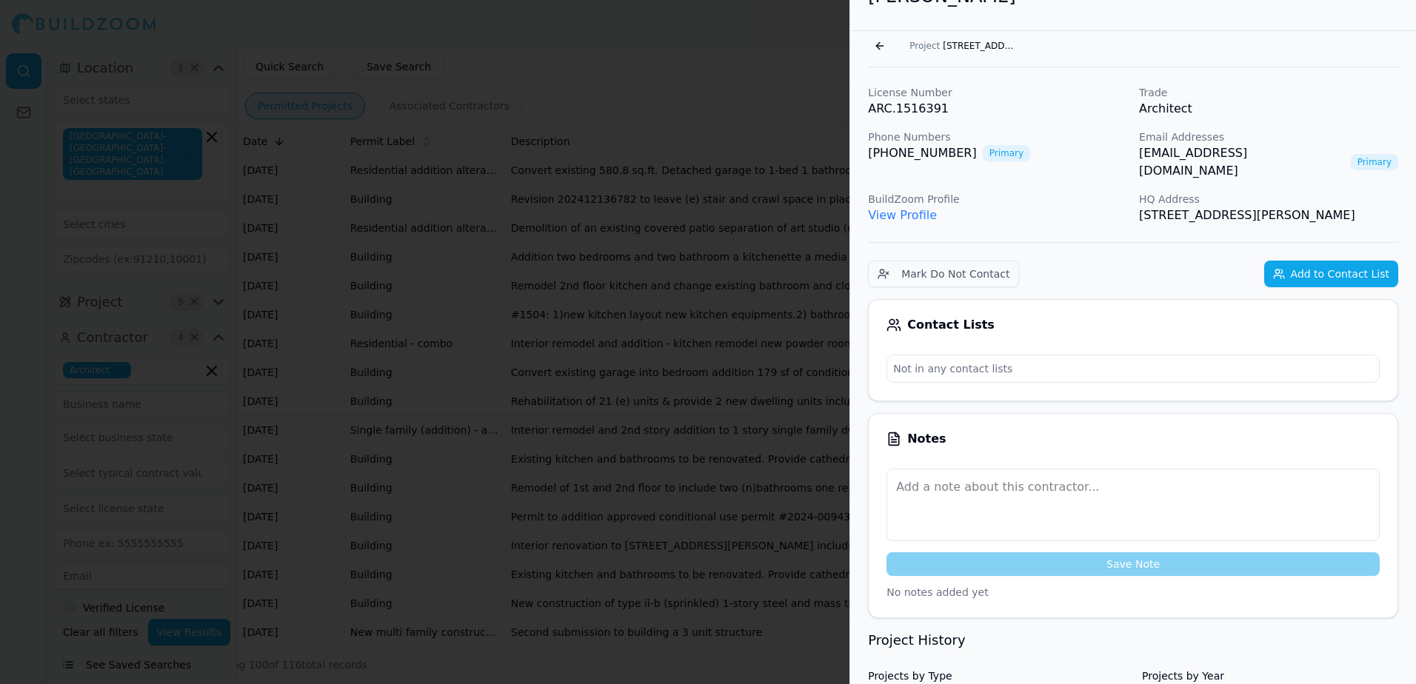
scroll to position [0, 0]
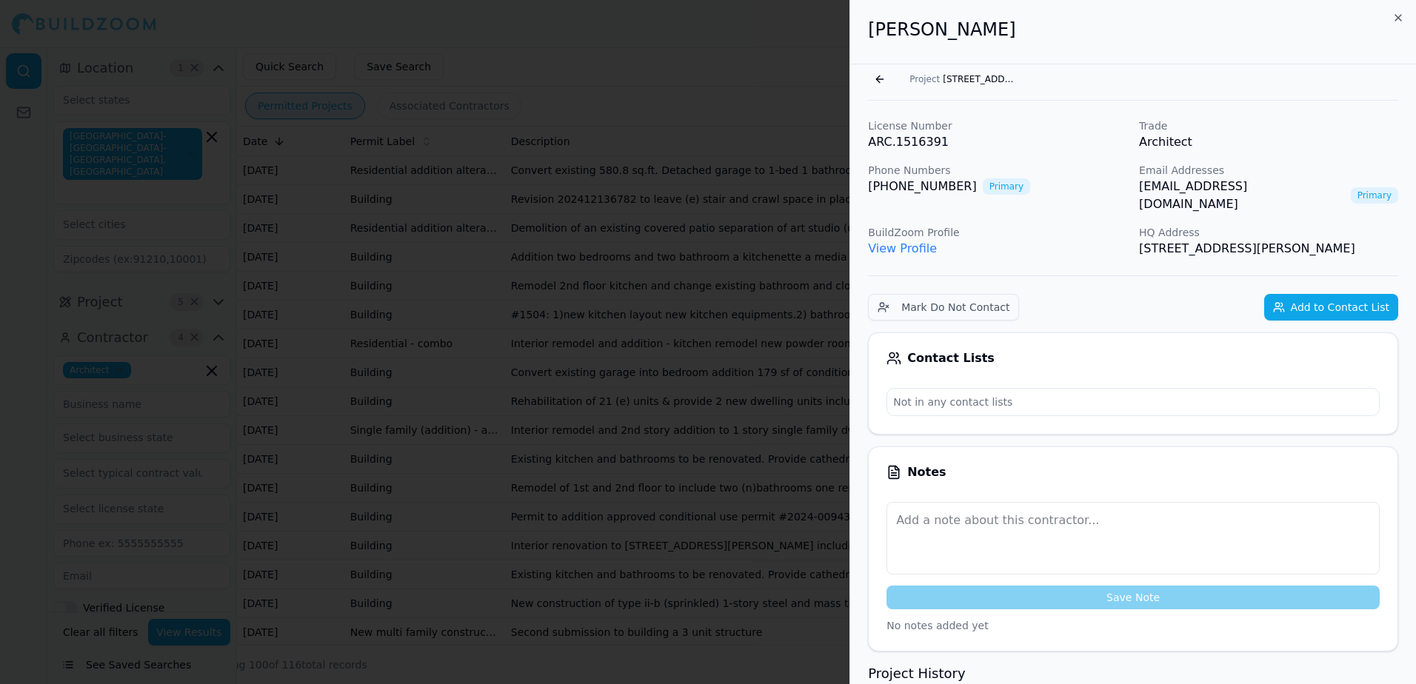
click at [880, 77] on button "Go back" at bounding box center [880, 79] width 24 height 24
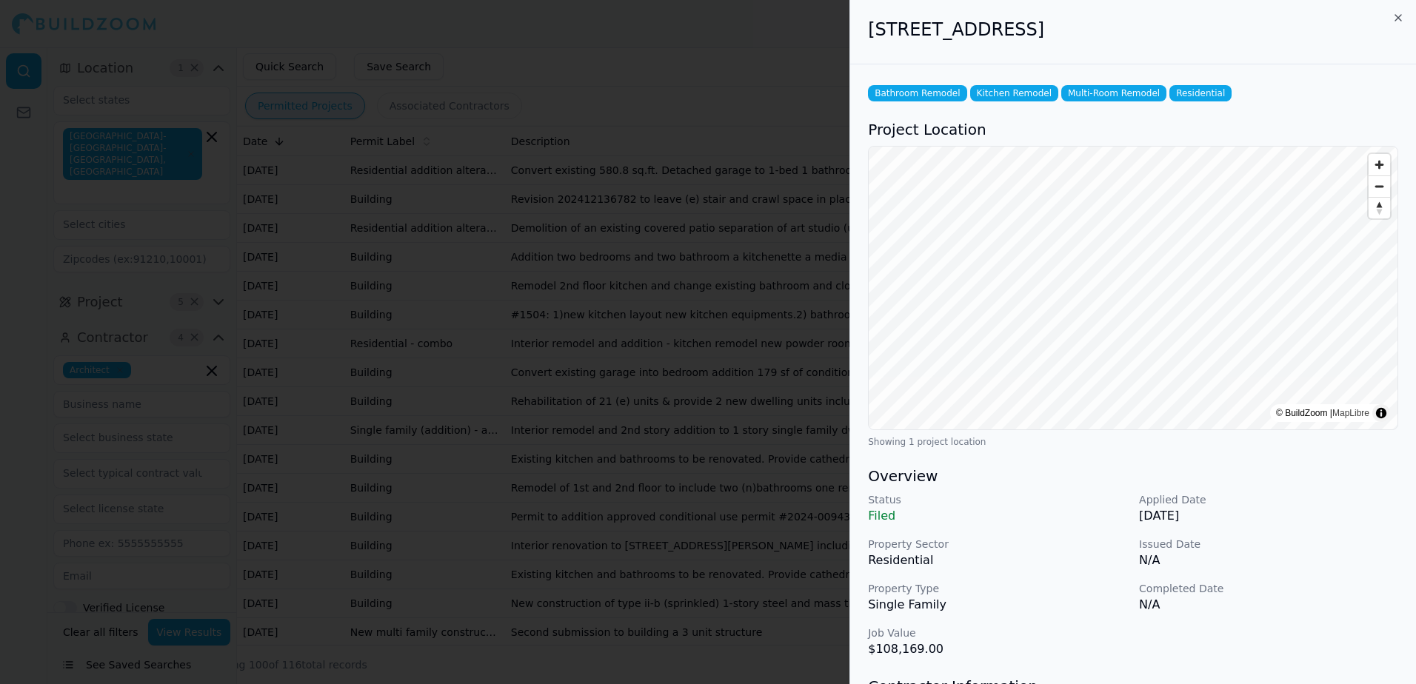
drag, startPoint x: 872, startPoint y: 33, endPoint x: 1190, endPoint y: 30, distance: 318.4
click at [1190, 30] on h2 "[STREET_ADDRESS]" at bounding box center [1133, 30] width 530 height 24
drag, startPoint x: 1190, startPoint y: 30, endPoint x: 1143, endPoint y: 33, distance: 47.5
copy h2 "[STREET_ADDRESS]"
click at [812, 42] on div at bounding box center [708, 342] width 1416 height 684
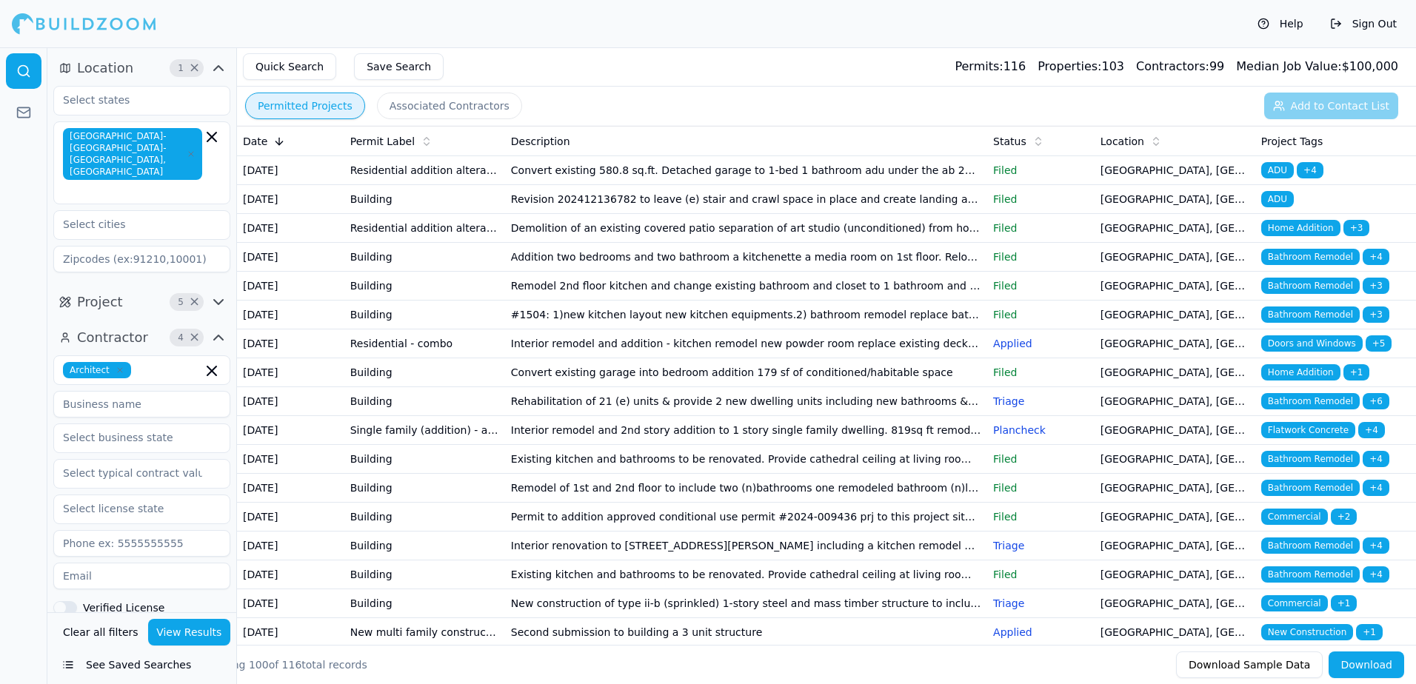
click at [1317, 294] on span "Bathroom Remodel" at bounding box center [1310, 286] width 98 height 16
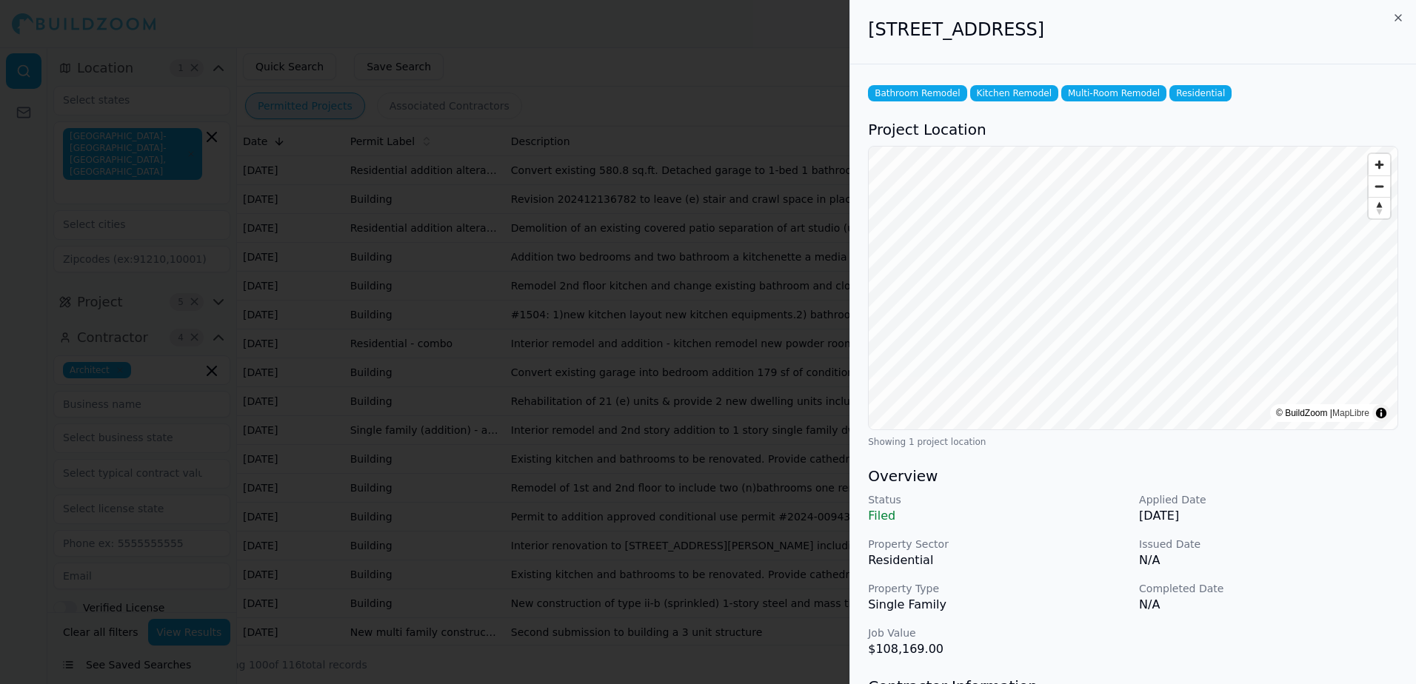
click at [709, 34] on div at bounding box center [708, 342] width 1416 height 684
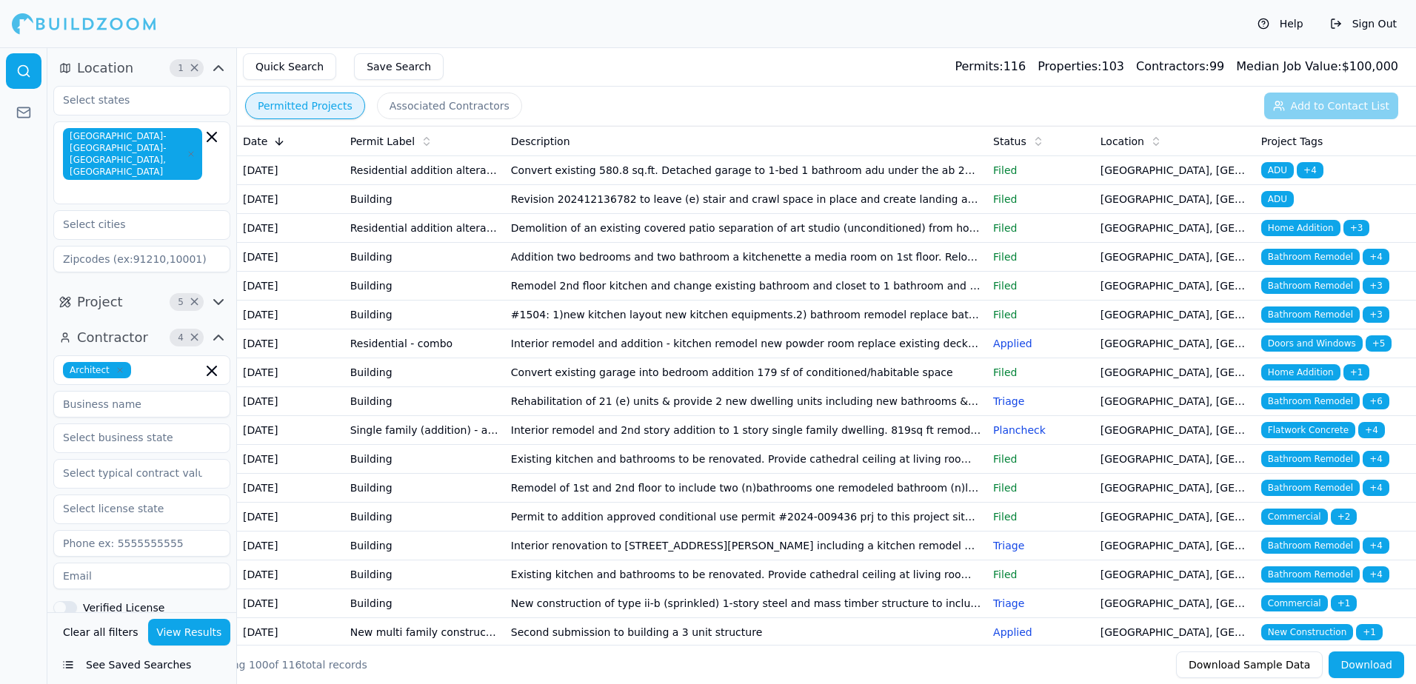
click at [1302, 265] on span "Bathroom Remodel" at bounding box center [1310, 257] width 98 height 16
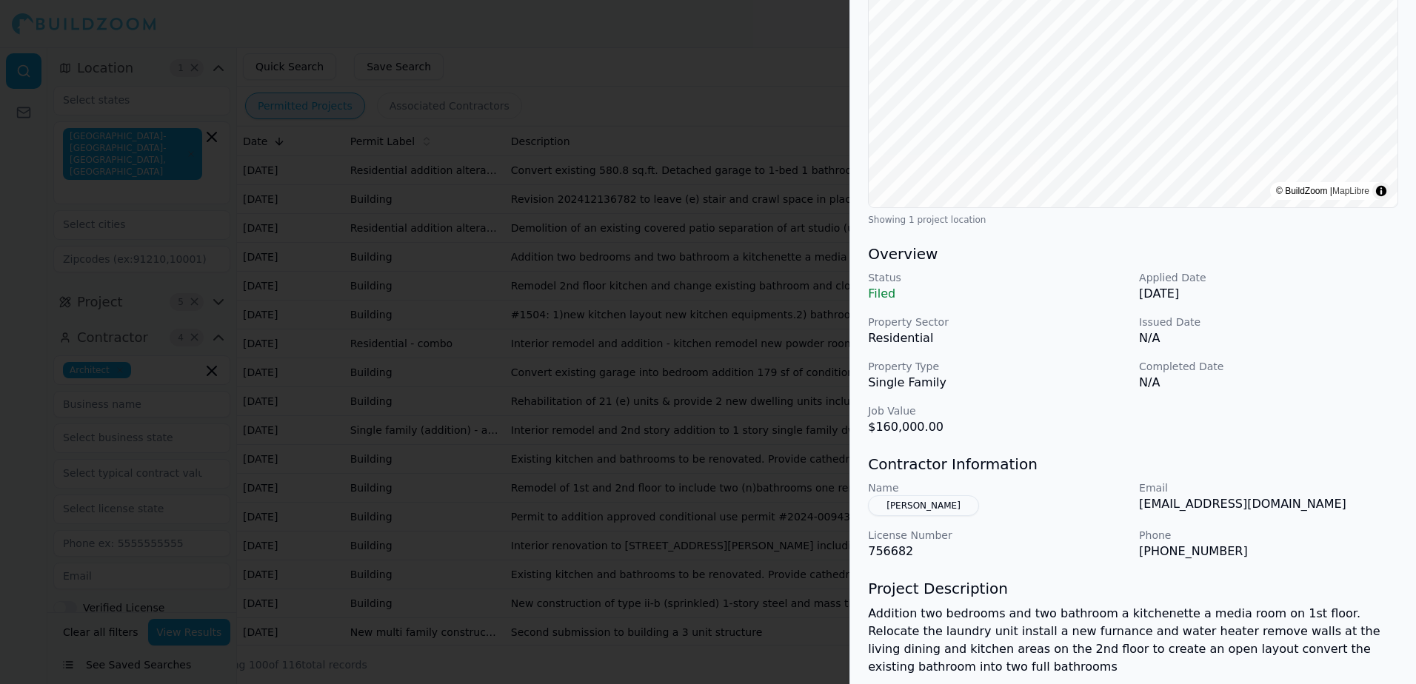
scroll to position [296, 0]
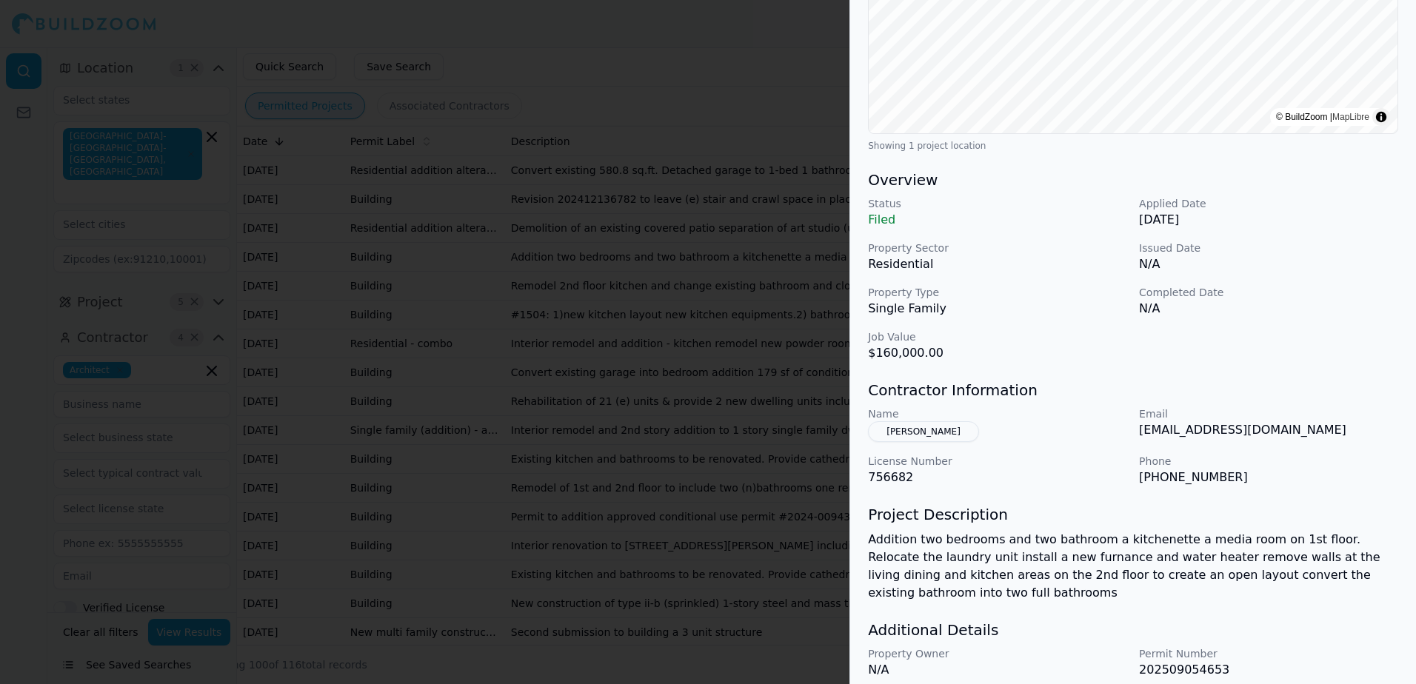
click at [900, 429] on button "[PERSON_NAME]" at bounding box center [923, 431] width 111 height 21
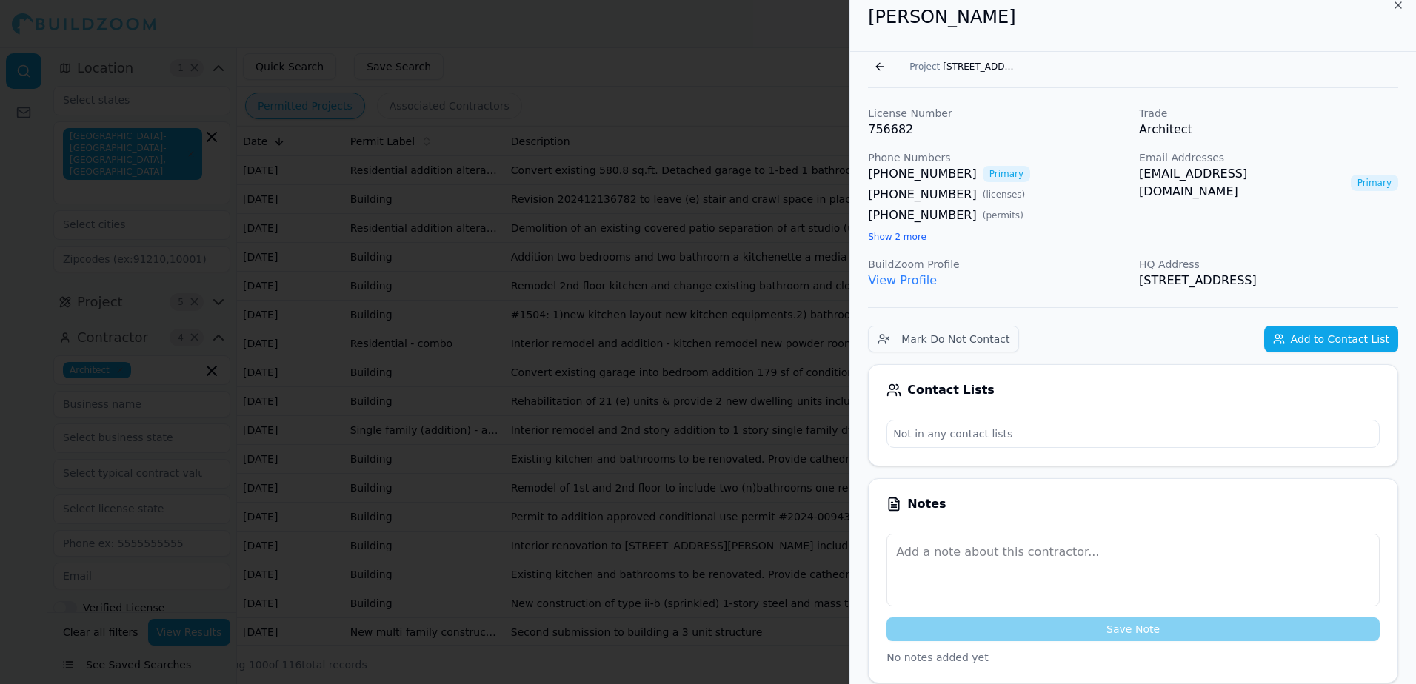
scroll to position [0, 0]
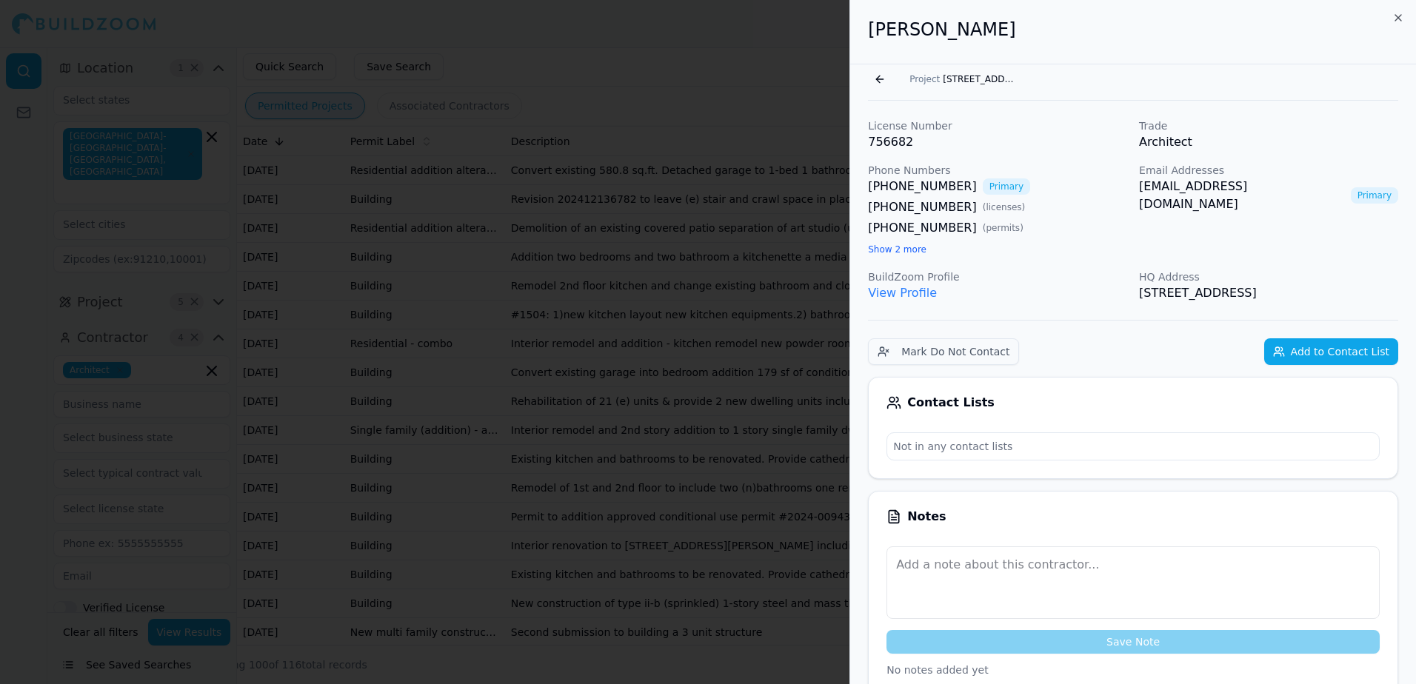
click at [900, 292] on link "View Profile" at bounding box center [902, 293] width 69 height 14
click at [881, 77] on button "Go back" at bounding box center [880, 79] width 24 height 24
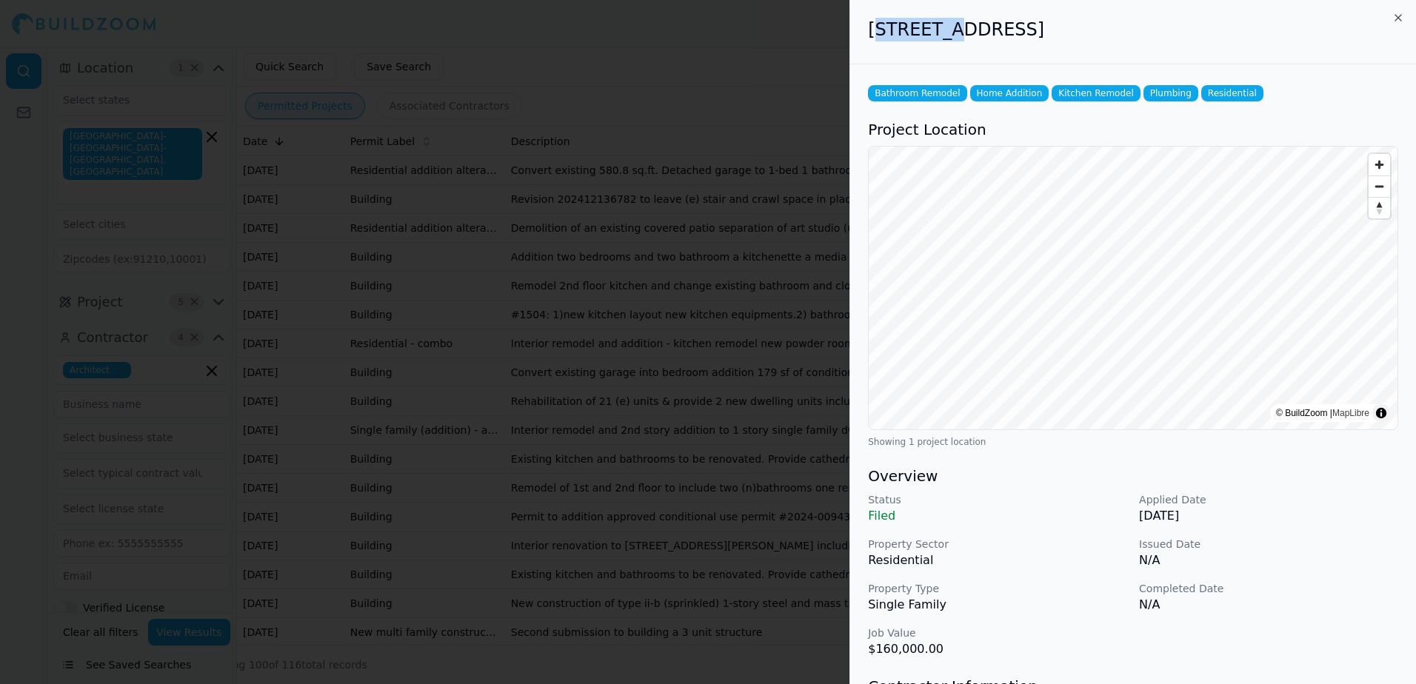
drag, startPoint x: 872, startPoint y: 27, endPoint x: 949, endPoint y: 27, distance: 76.3
click at [949, 27] on h2 "[STREET_ADDRESS]" at bounding box center [1133, 30] width 530 height 24
drag, startPoint x: 949, startPoint y: 27, endPoint x: 947, endPoint y: 56, distance: 28.2
click at [947, 56] on div "[STREET_ADDRESS]" at bounding box center [1133, 32] width 566 height 64
click at [869, 25] on div "[STREET_ADDRESS]" at bounding box center [1133, 32] width 566 height 64
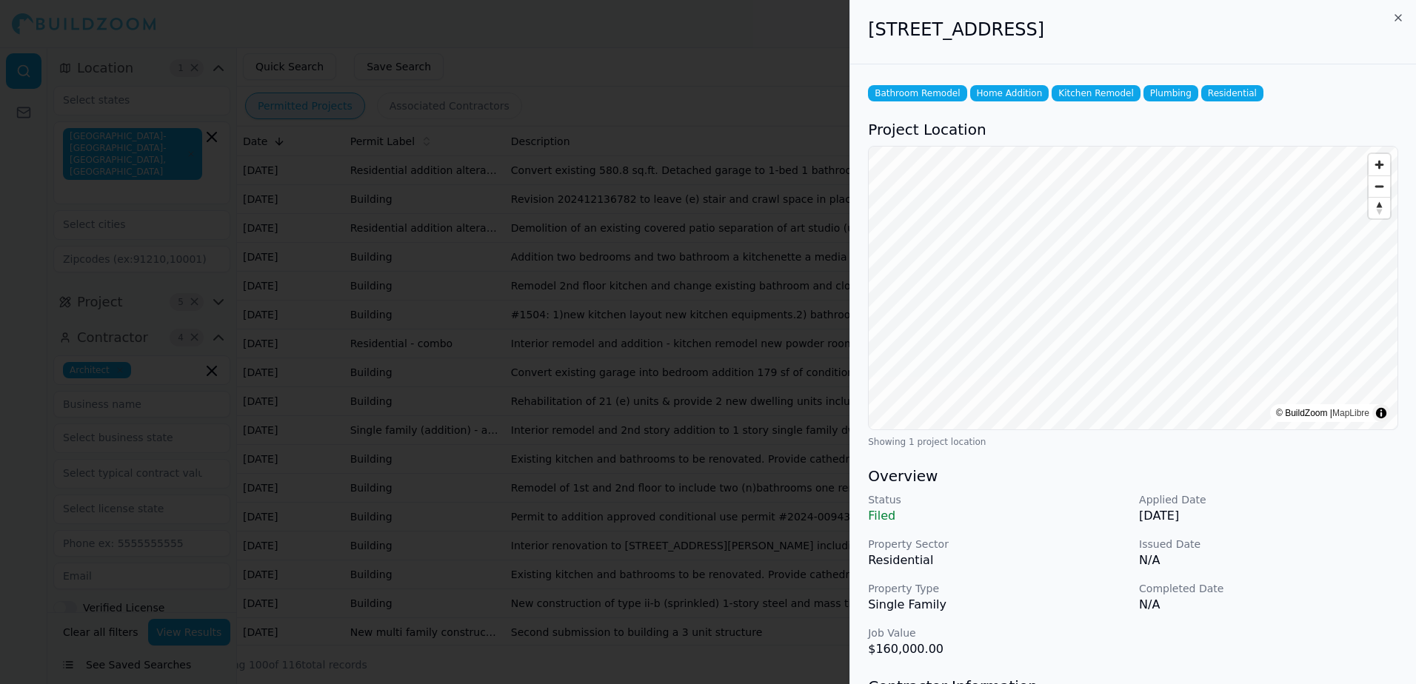
drag, startPoint x: 869, startPoint y: 29, endPoint x: 1200, endPoint y: 39, distance: 331.2
click at [1200, 39] on h2 "[STREET_ADDRESS]" at bounding box center [1133, 30] width 530 height 24
drag, startPoint x: 1200, startPoint y: 39, endPoint x: 1137, endPoint y: 31, distance: 64.2
copy h2 "[STREET_ADDRESS]"
click at [763, 26] on div at bounding box center [708, 342] width 1416 height 684
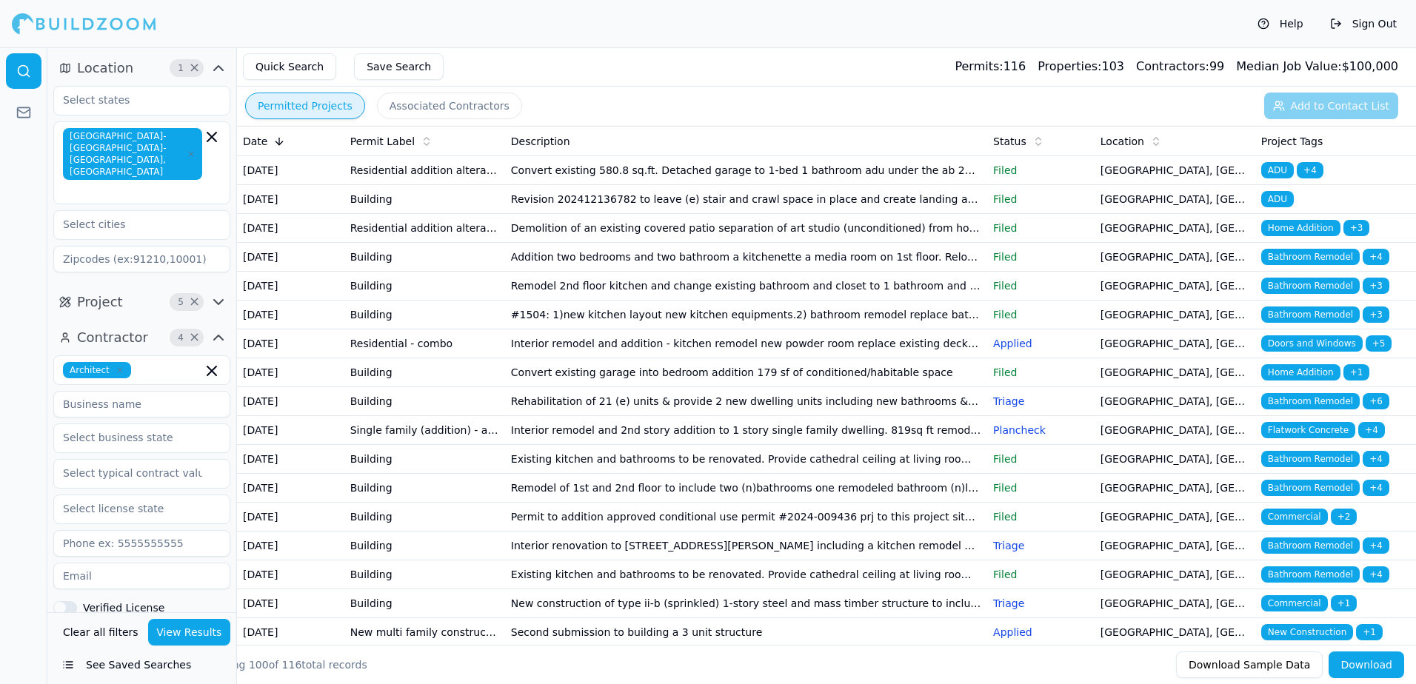
click at [1293, 236] on span "Home Addition" at bounding box center [1300, 228] width 79 height 16
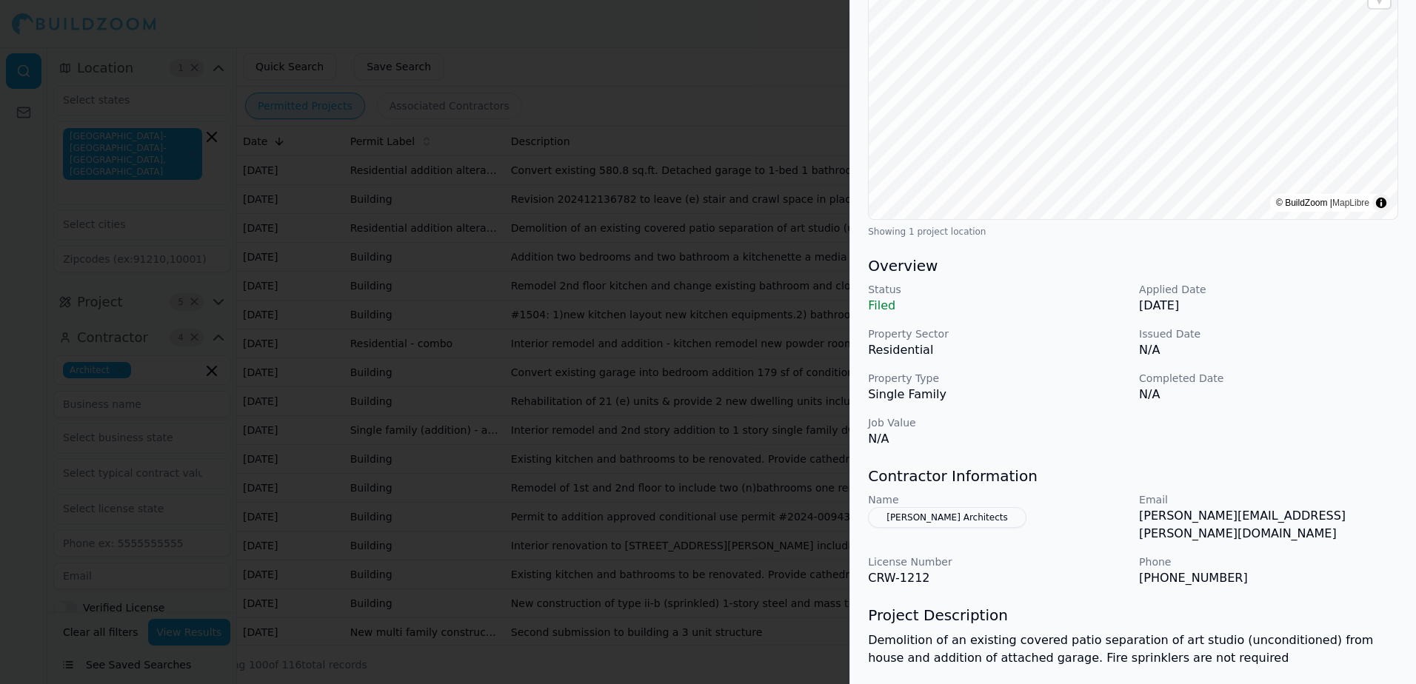
scroll to position [222, 0]
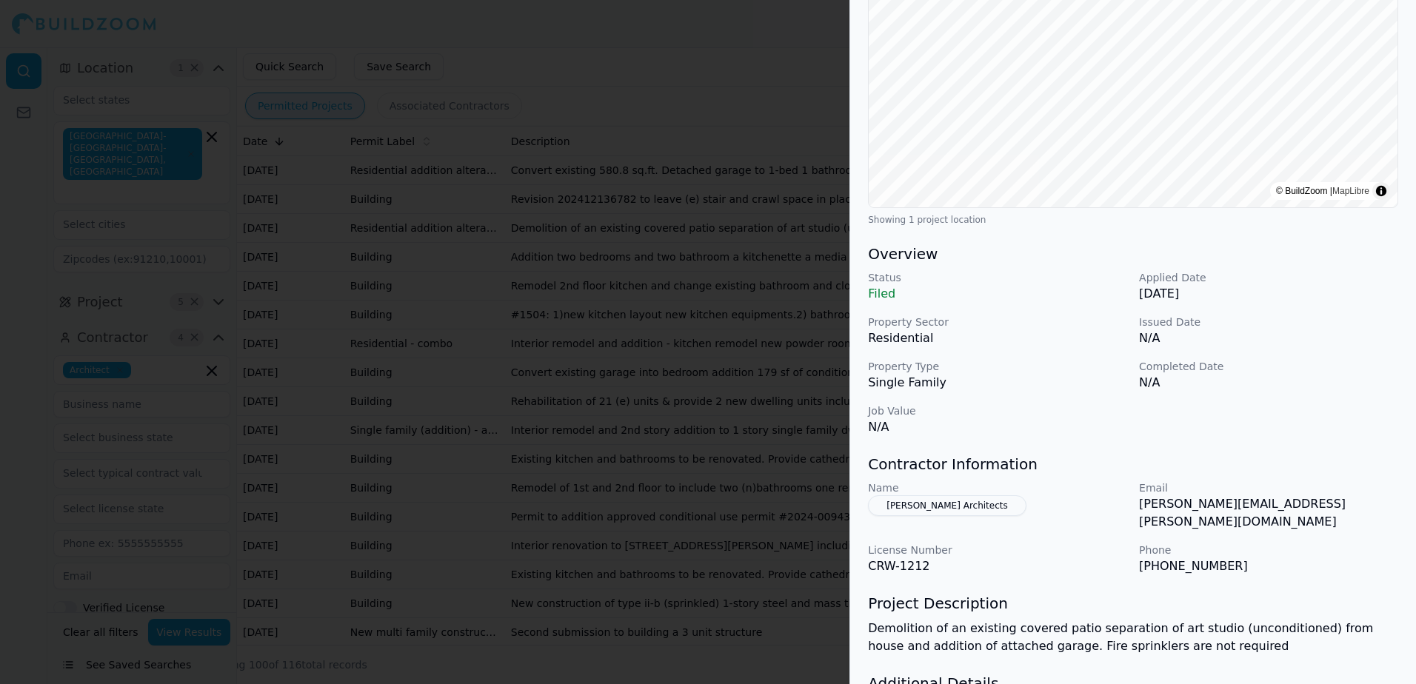
click at [942, 507] on button "[PERSON_NAME] Architects" at bounding box center [947, 505] width 158 height 21
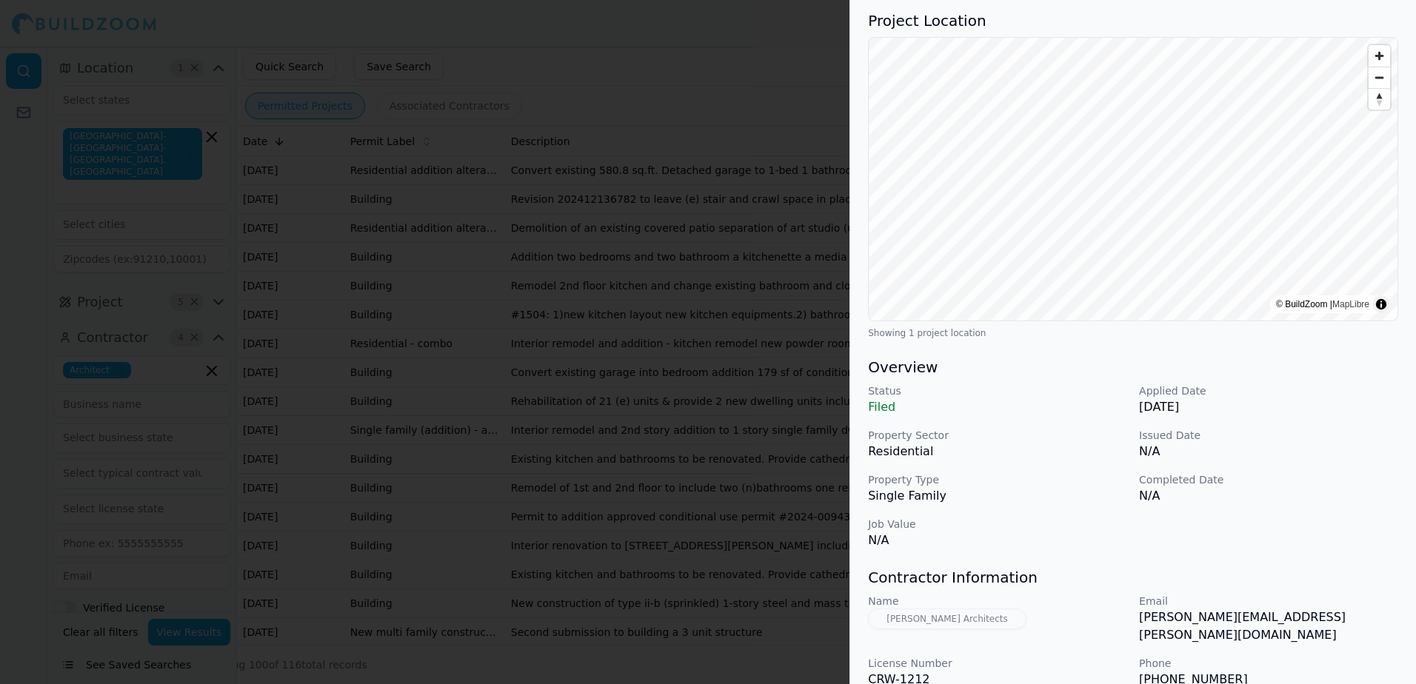
scroll to position [0, 0]
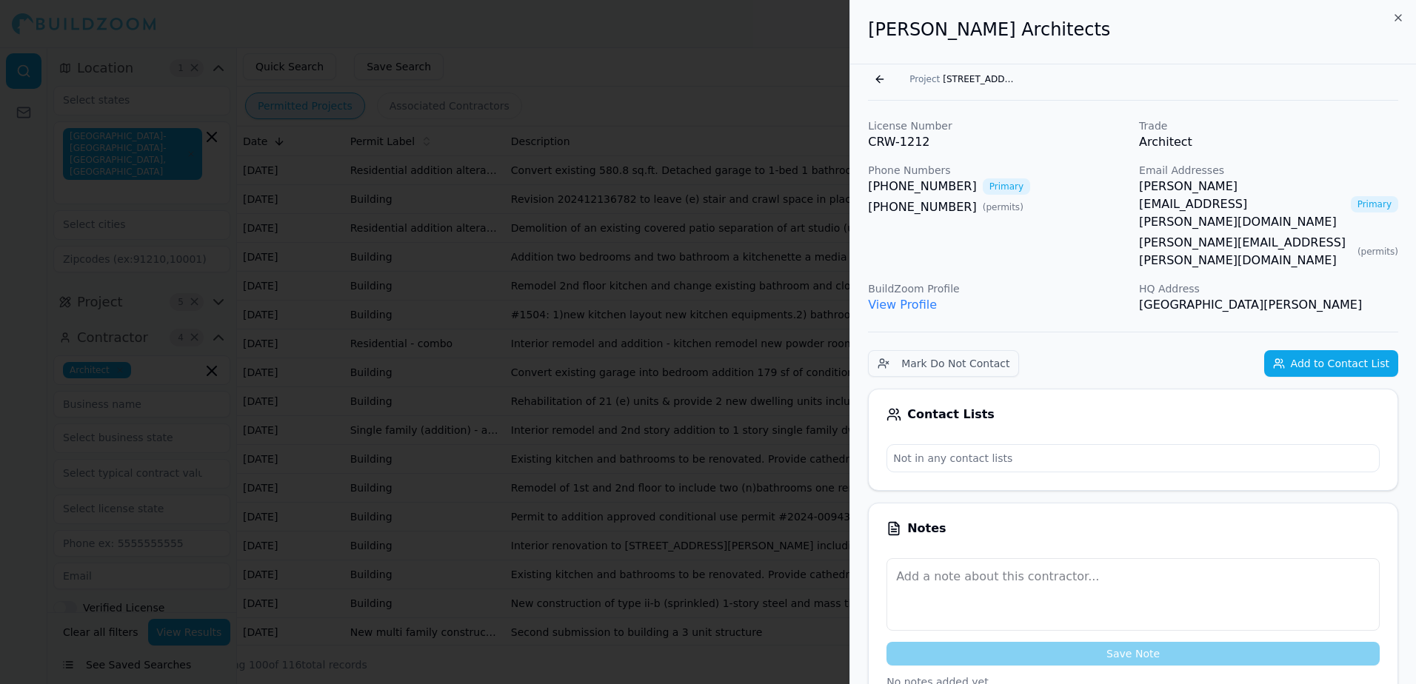
drag, startPoint x: 1143, startPoint y: 255, endPoint x: 1346, endPoint y: 253, distance: 202.9
click at [1346, 296] on p "[GEOGRAPHIC_DATA][PERSON_NAME]" at bounding box center [1268, 305] width 259 height 18
drag, startPoint x: 1139, startPoint y: 251, endPoint x: 1406, endPoint y: 249, distance: 266.6
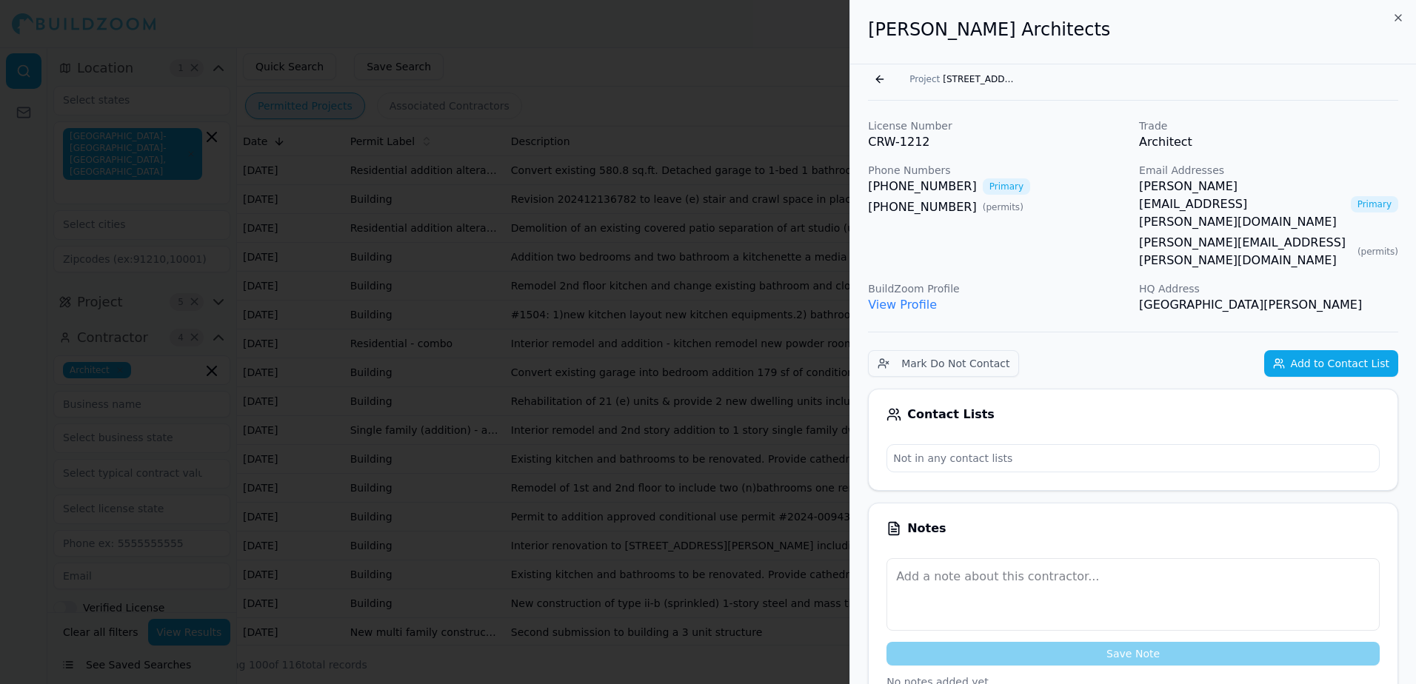
drag, startPoint x: 1406, startPoint y: 249, endPoint x: 1331, endPoint y: 249, distance: 74.1
copy p "[GEOGRAPHIC_DATA][PERSON_NAME]"
click at [881, 78] on button "Go back" at bounding box center [880, 79] width 24 height 24
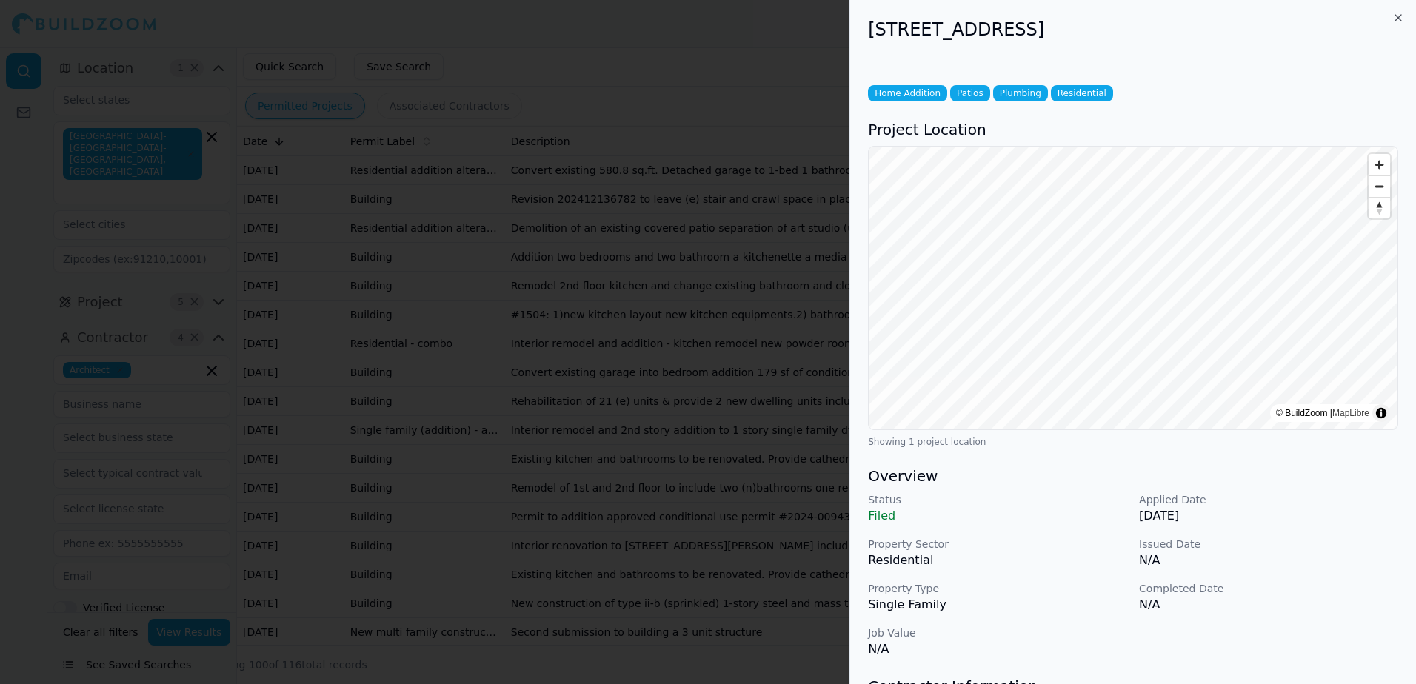
click at [829, 70] on div at bounding box center [708, 342] width 1416 height 684
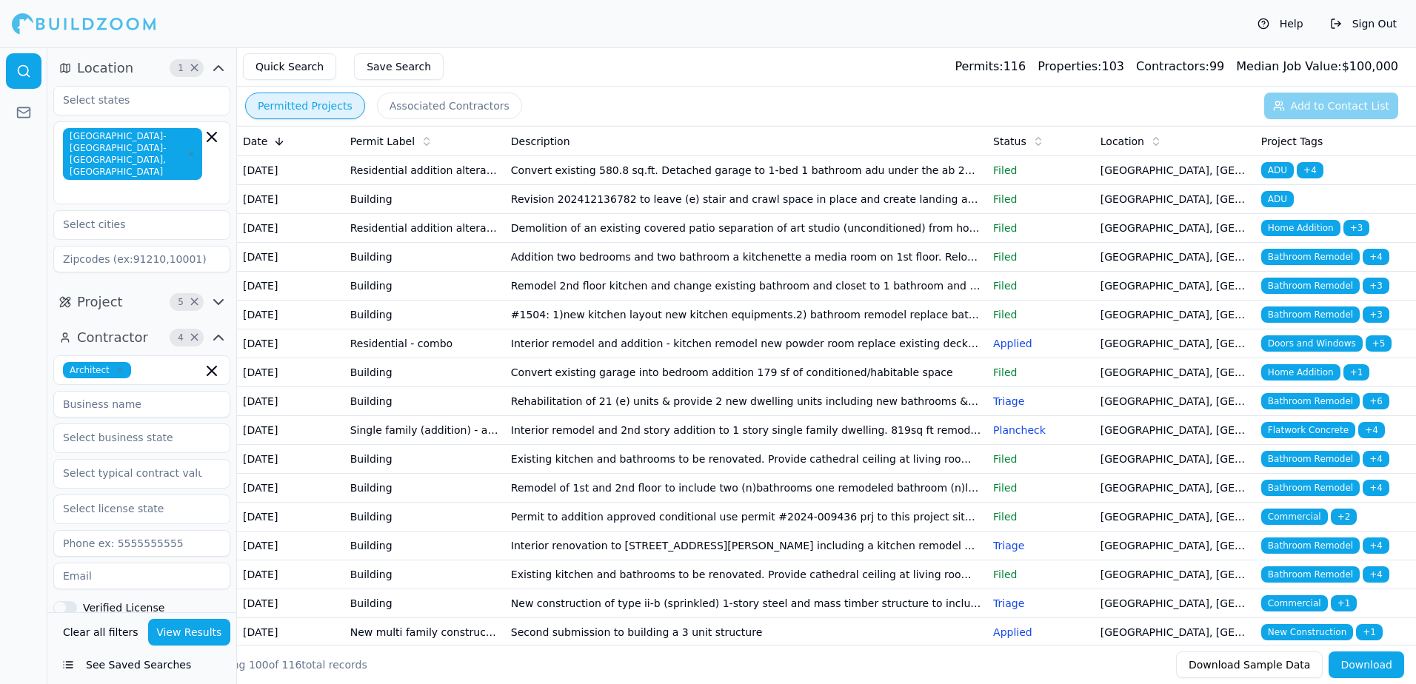
click at [1277, 207] on span "ADU" at bounding box center [1277, 199] width 33 height 16
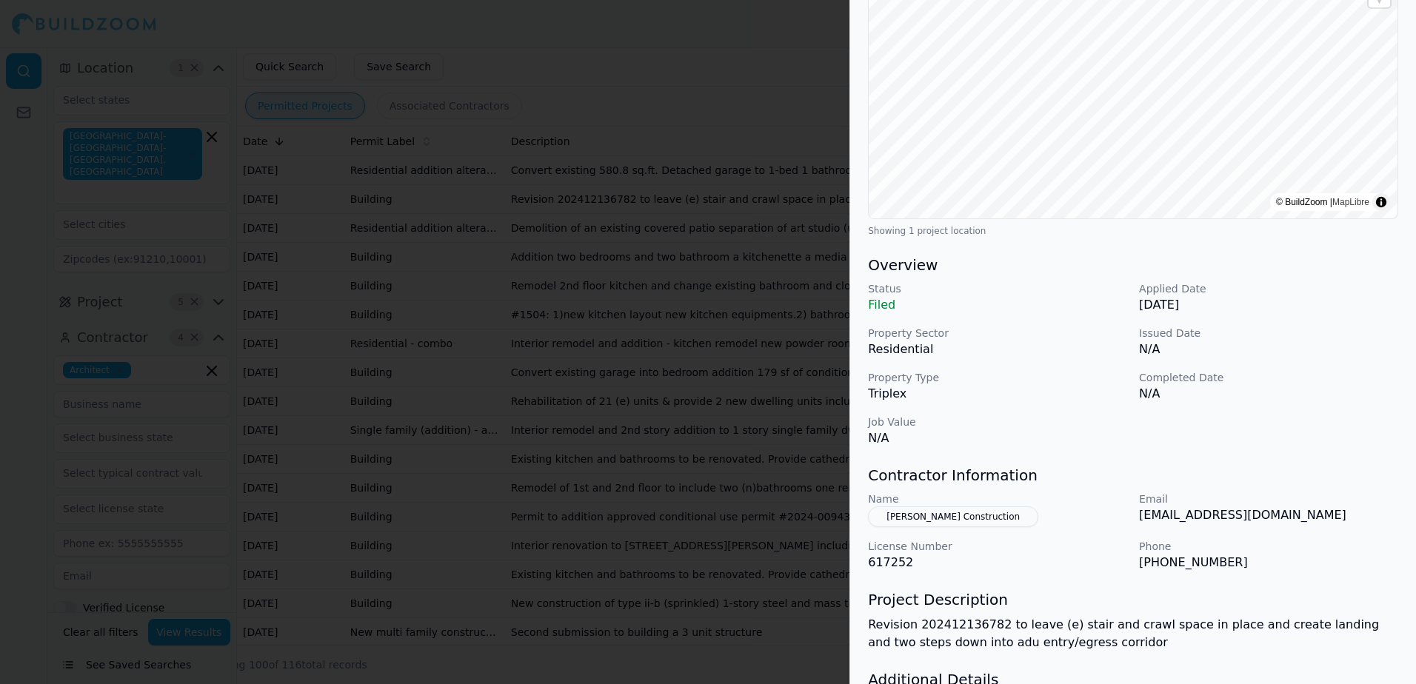
scroll to position [222, 0]
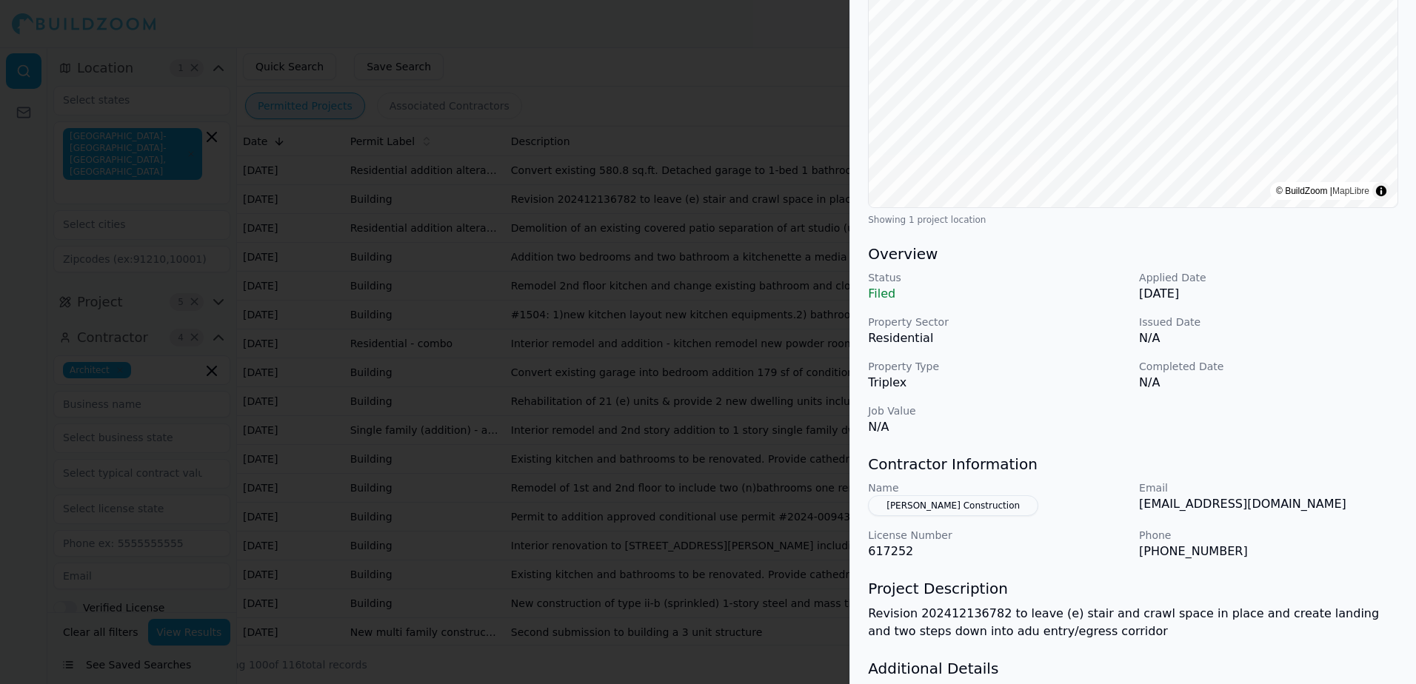
click at [973, 503] on button "[PERSON_NAME] Construction" at bounding box center [953, 505] width 170 height 21
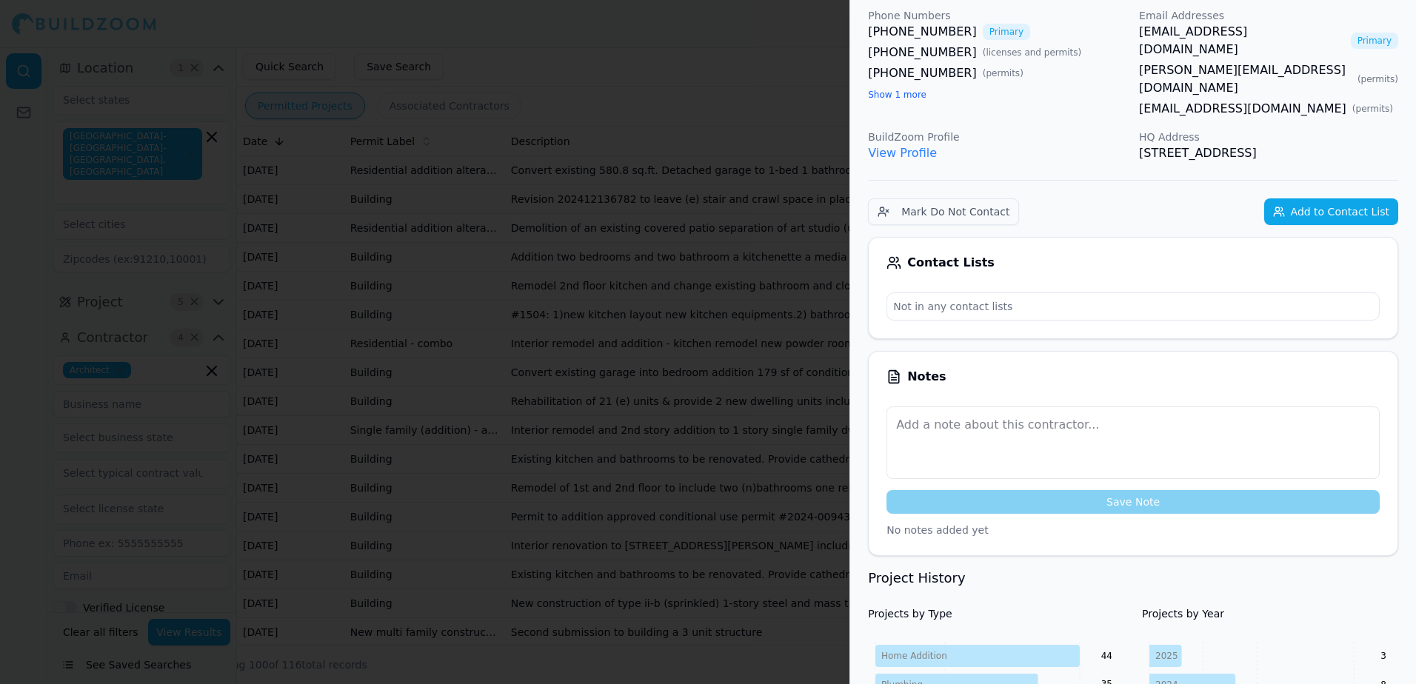
scroll to position [0, 0]
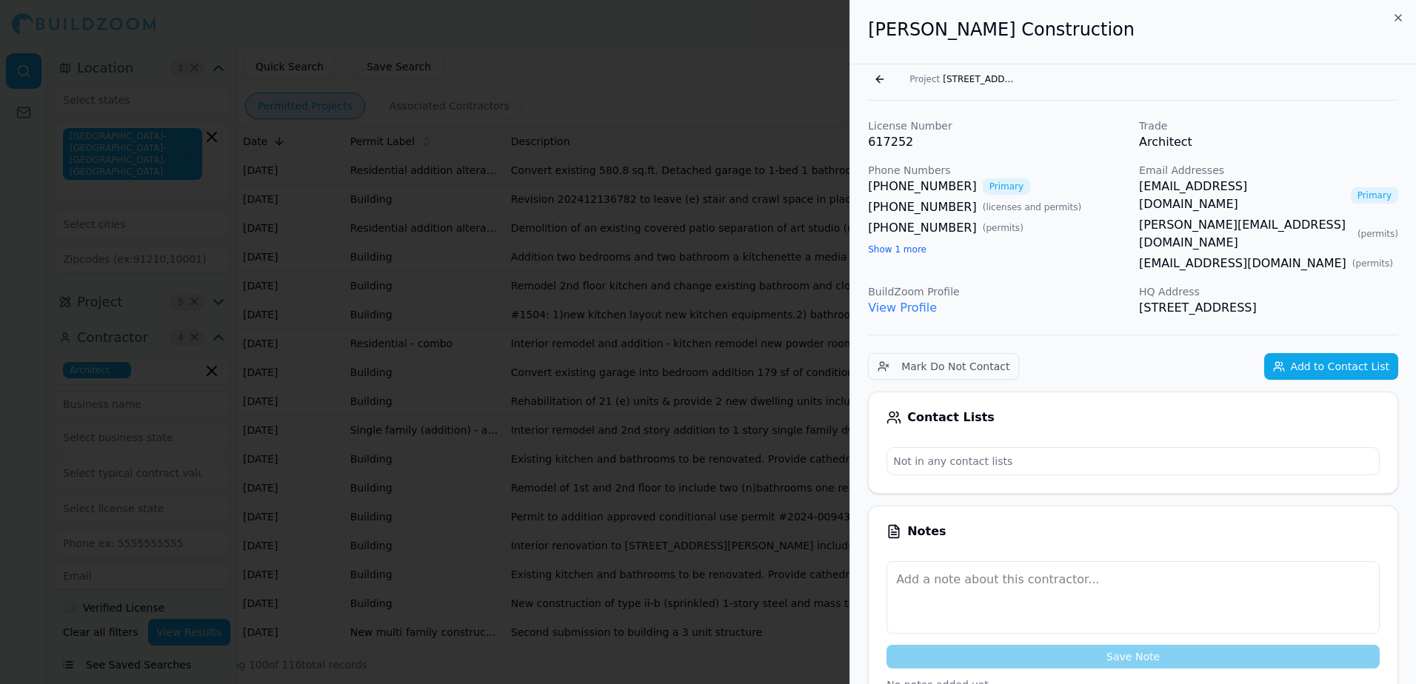
click at [907, 301] on link "View Profile" at bounding box center [902, 308] width 69 height 14
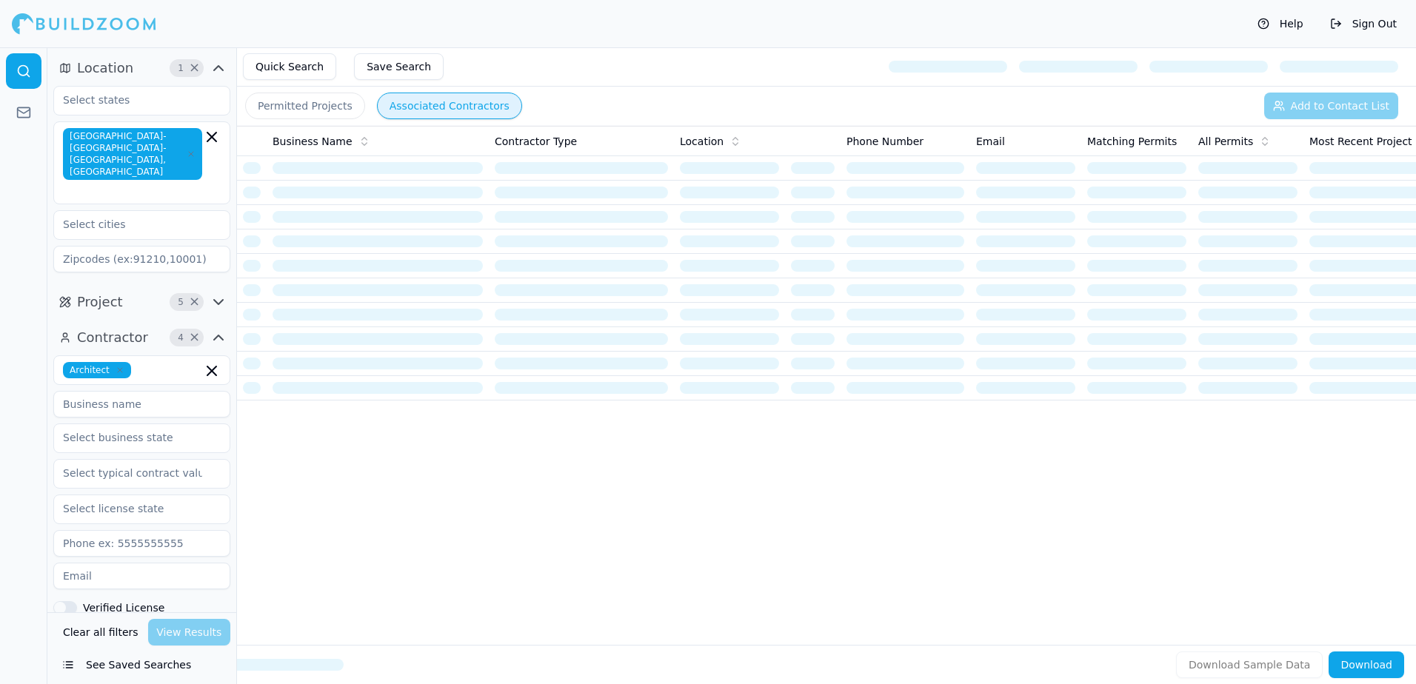
click at [323, 106] on button "Permitted Projects" at bounding box center [305, 106] width 120 height 27
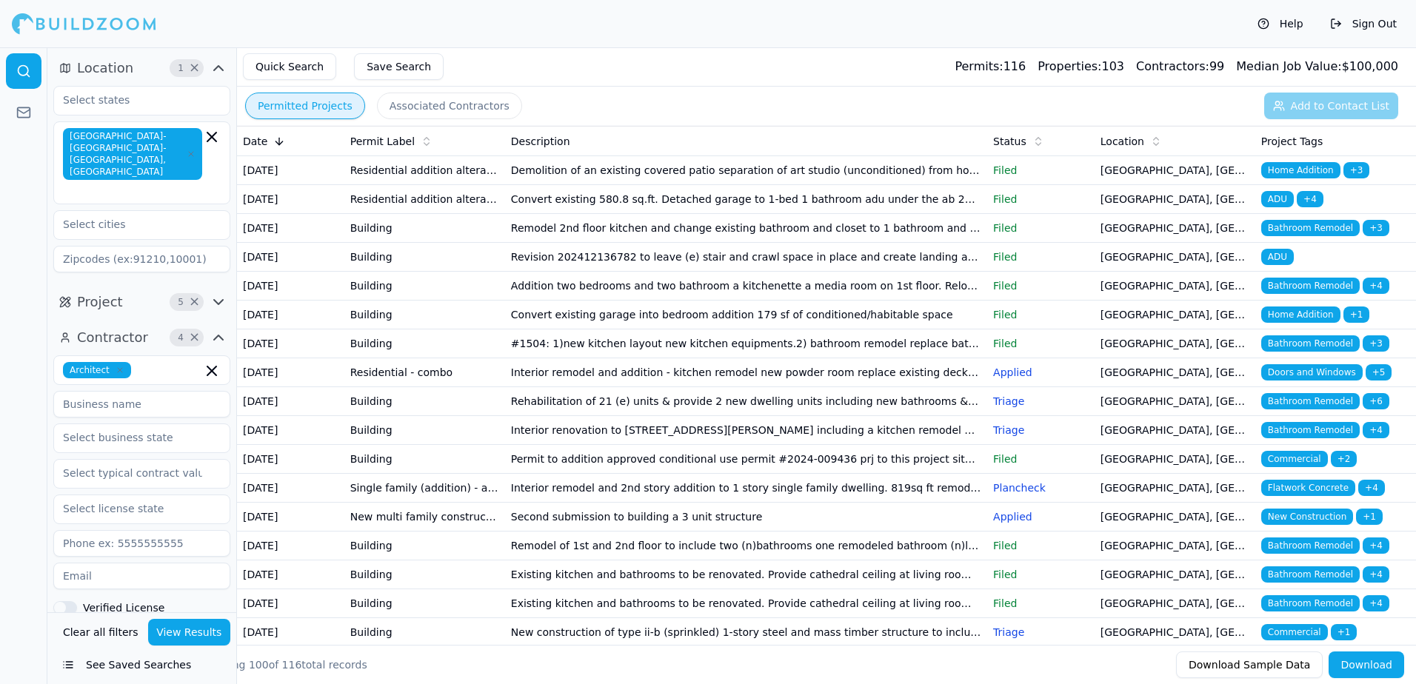
click at [1282, 207] on span "ADU" at bounding box center [1277, 199] width 33 height 16
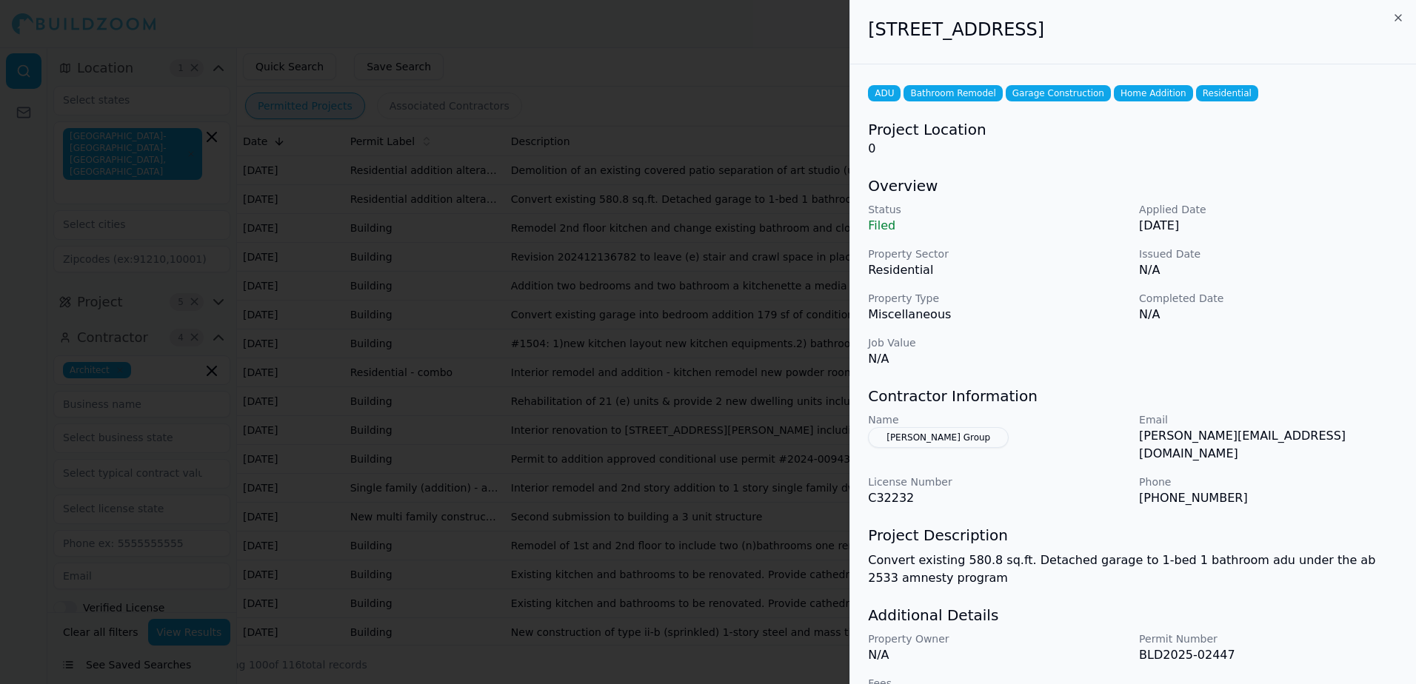
click at [918, 438] on button "[PERSON_NAME] Group" at bounding box center [938, 437] width 141 height 21
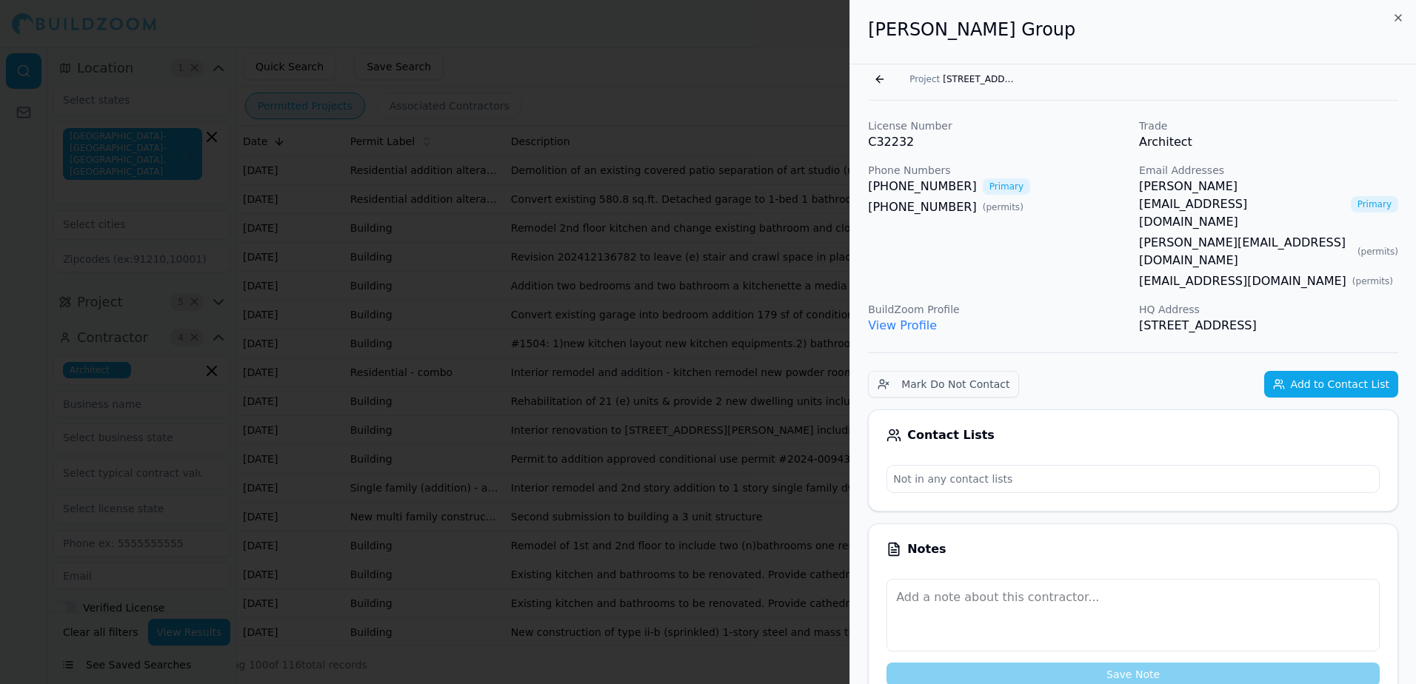
click at [905, 318] on link "View Profile" at bounding box center [902, 325] width 69 height 14
